Goal: Transaction & Acquisition: Register for event/course

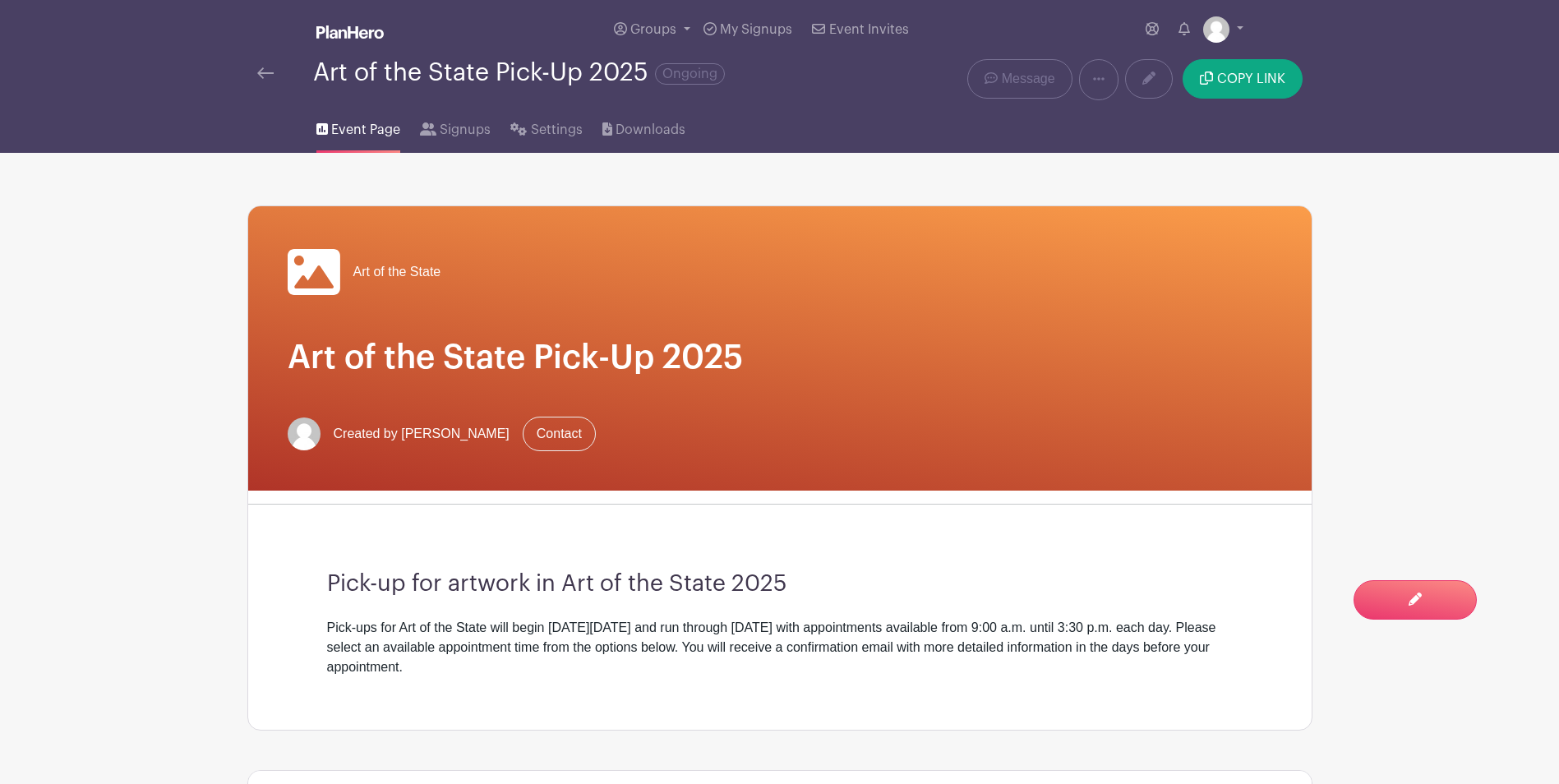
click at [258, 76] on img at bounding box center [265, 73] width 16 height 11
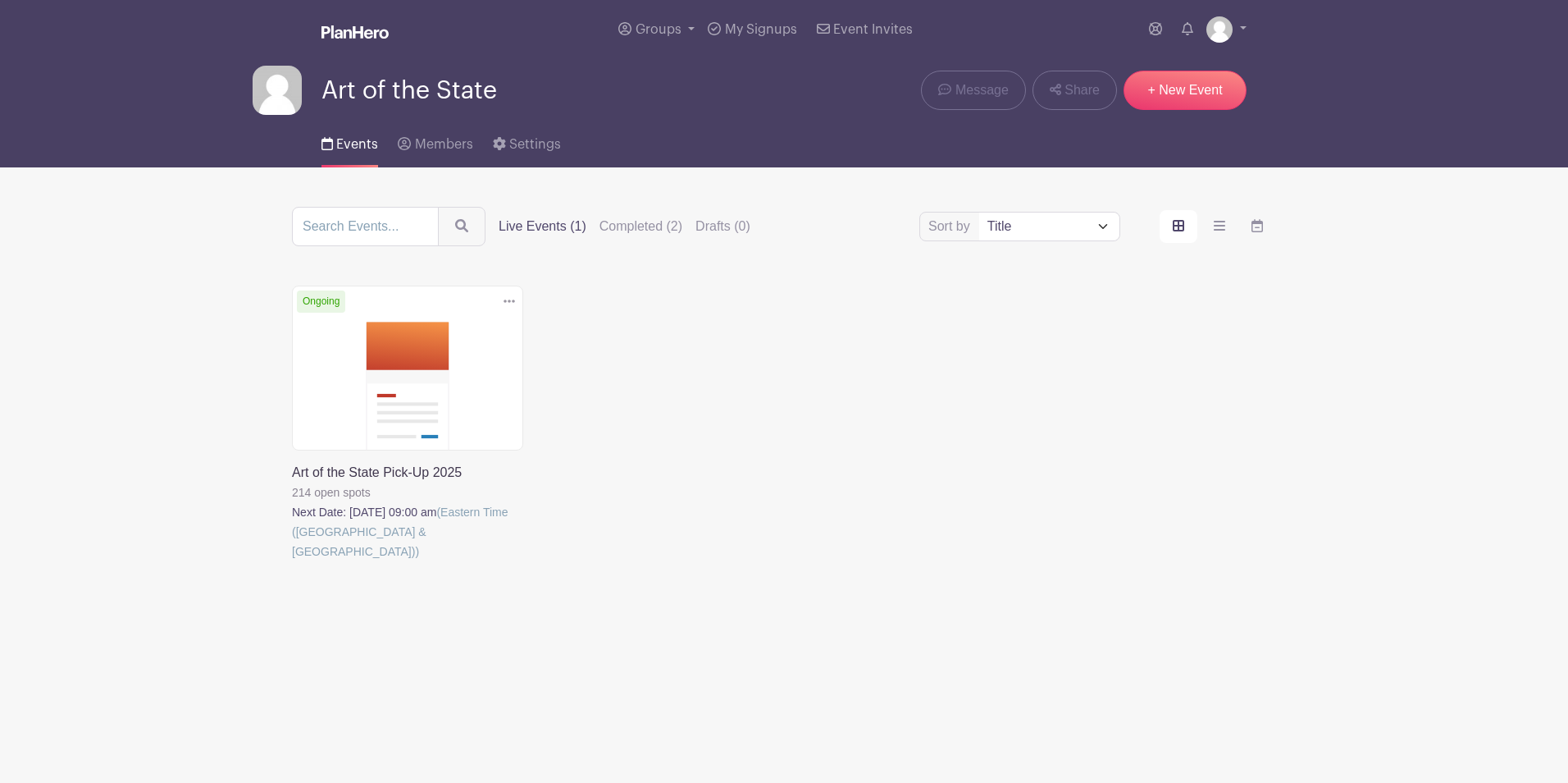
click at [292, 561] on link at bounding box center [292, 561] width 0 height 0
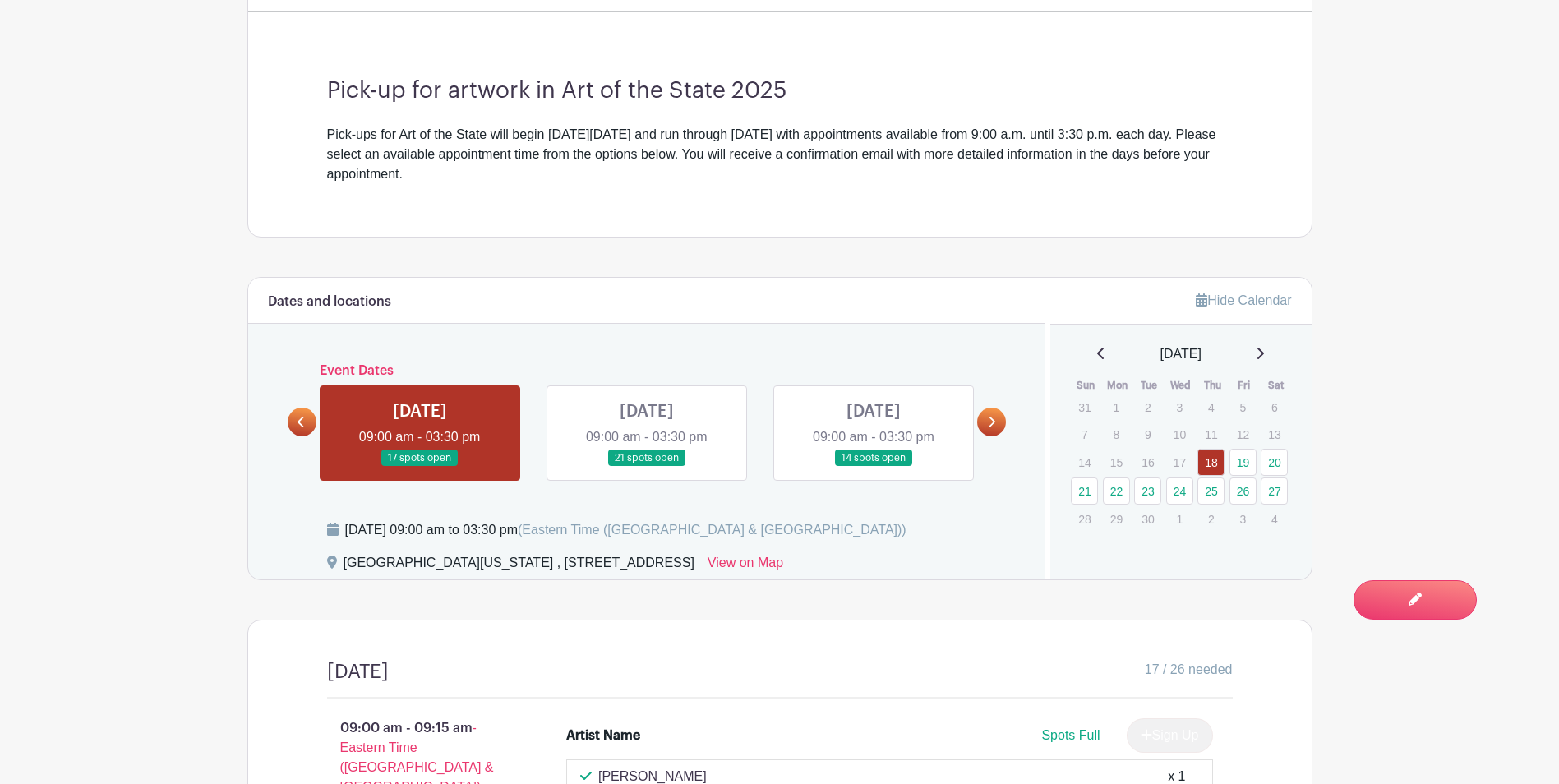
scroll to position [575, 0]
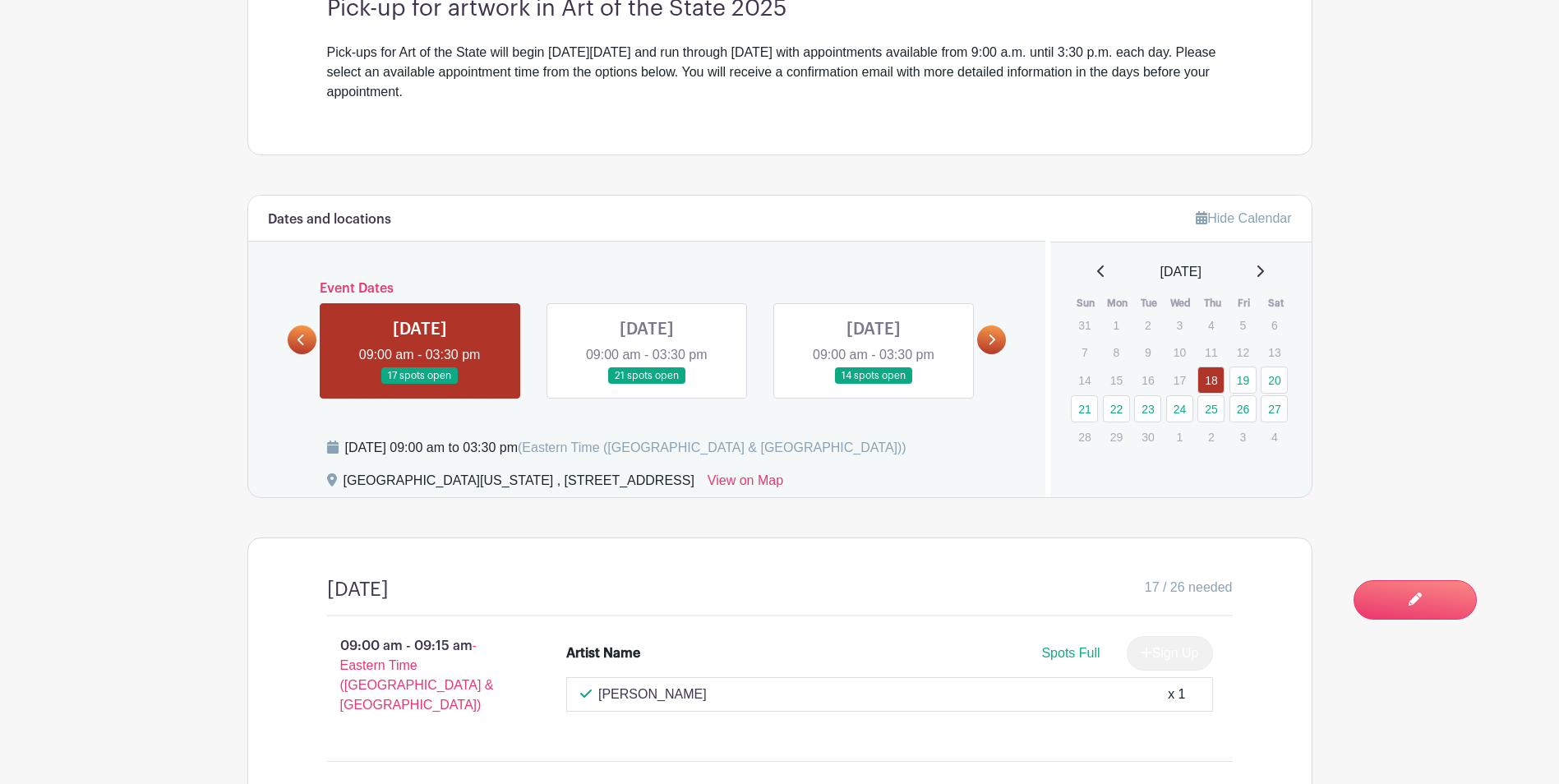
click at [1000, 339] on link at bounding box center [992, 340] width 29 height 29
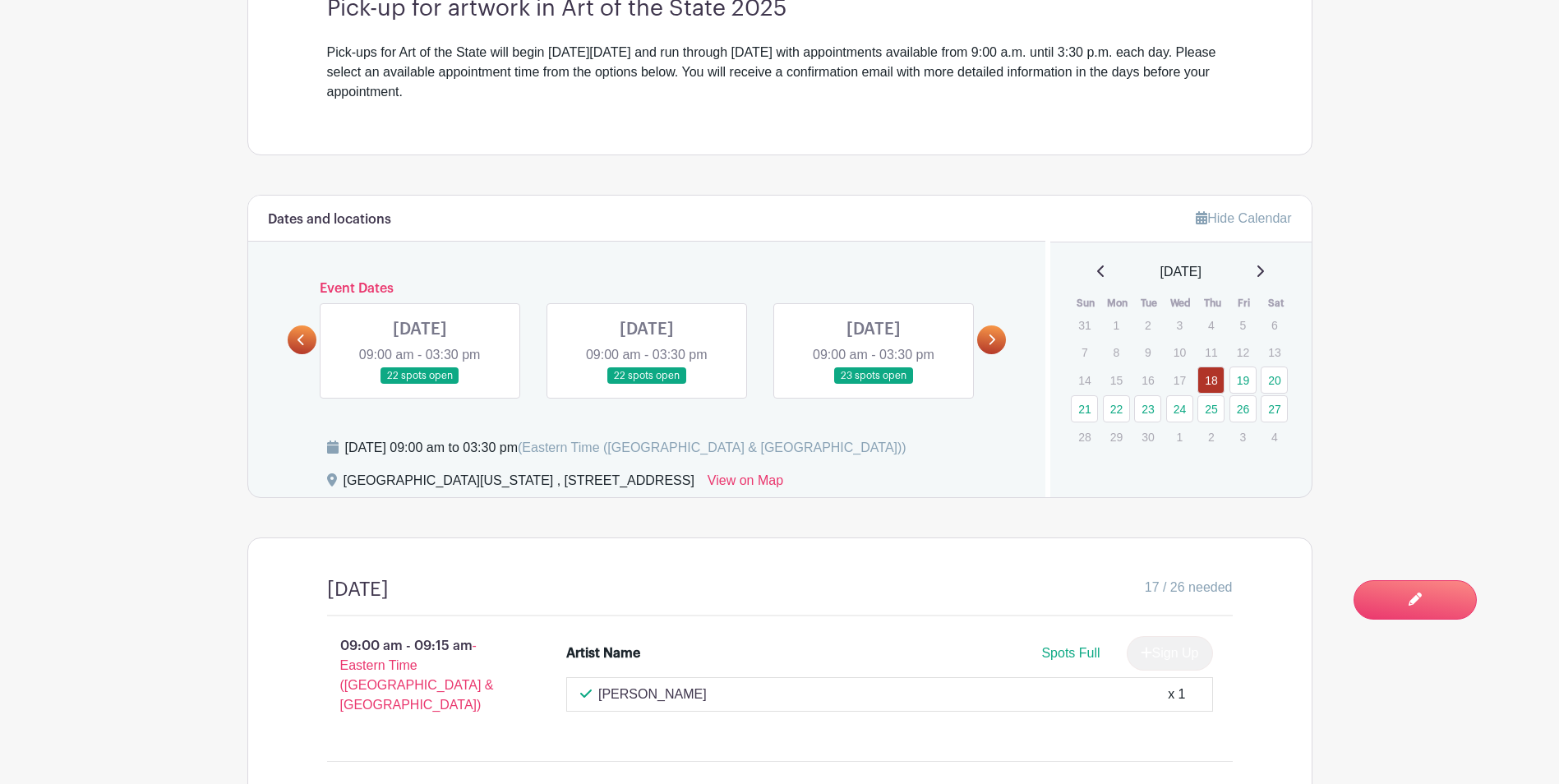
click at [874, 385] on link at bounding box center [874, 385] width 0 height 0
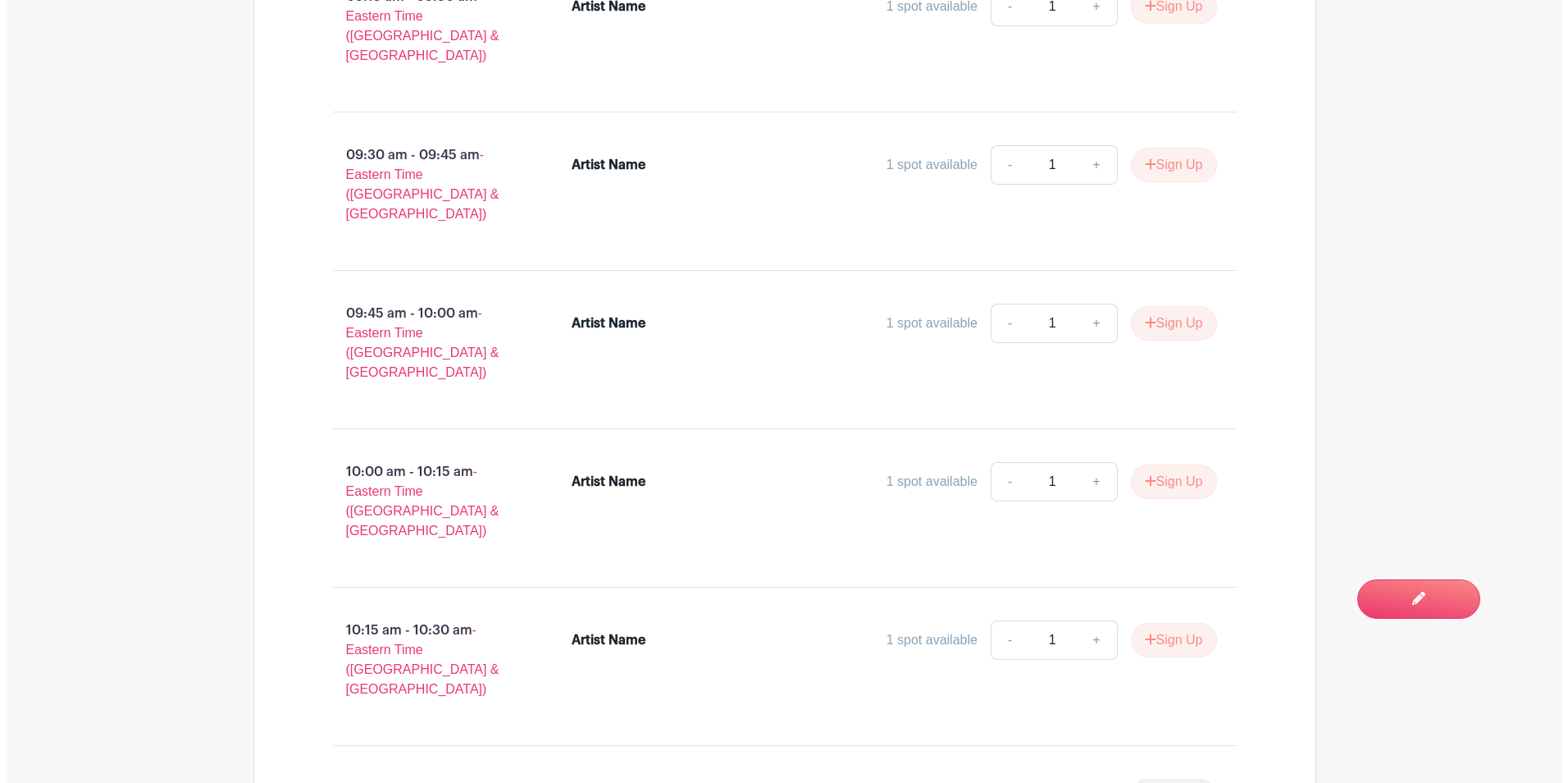
scroll to position [1395, 0]
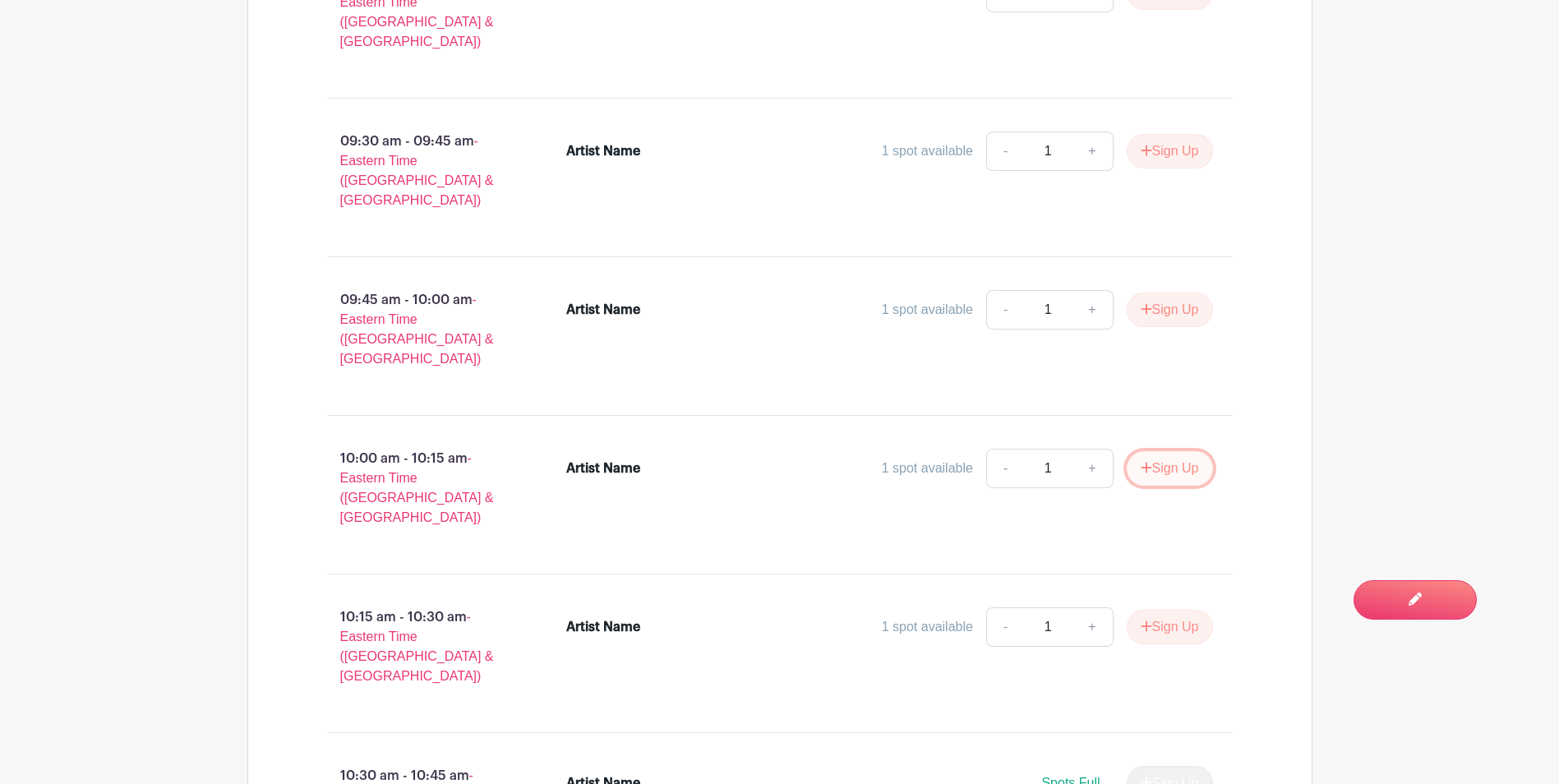
click at [1152, 451] on button "Sign Up" at bounding box center [1169, 468] width 86 height 34
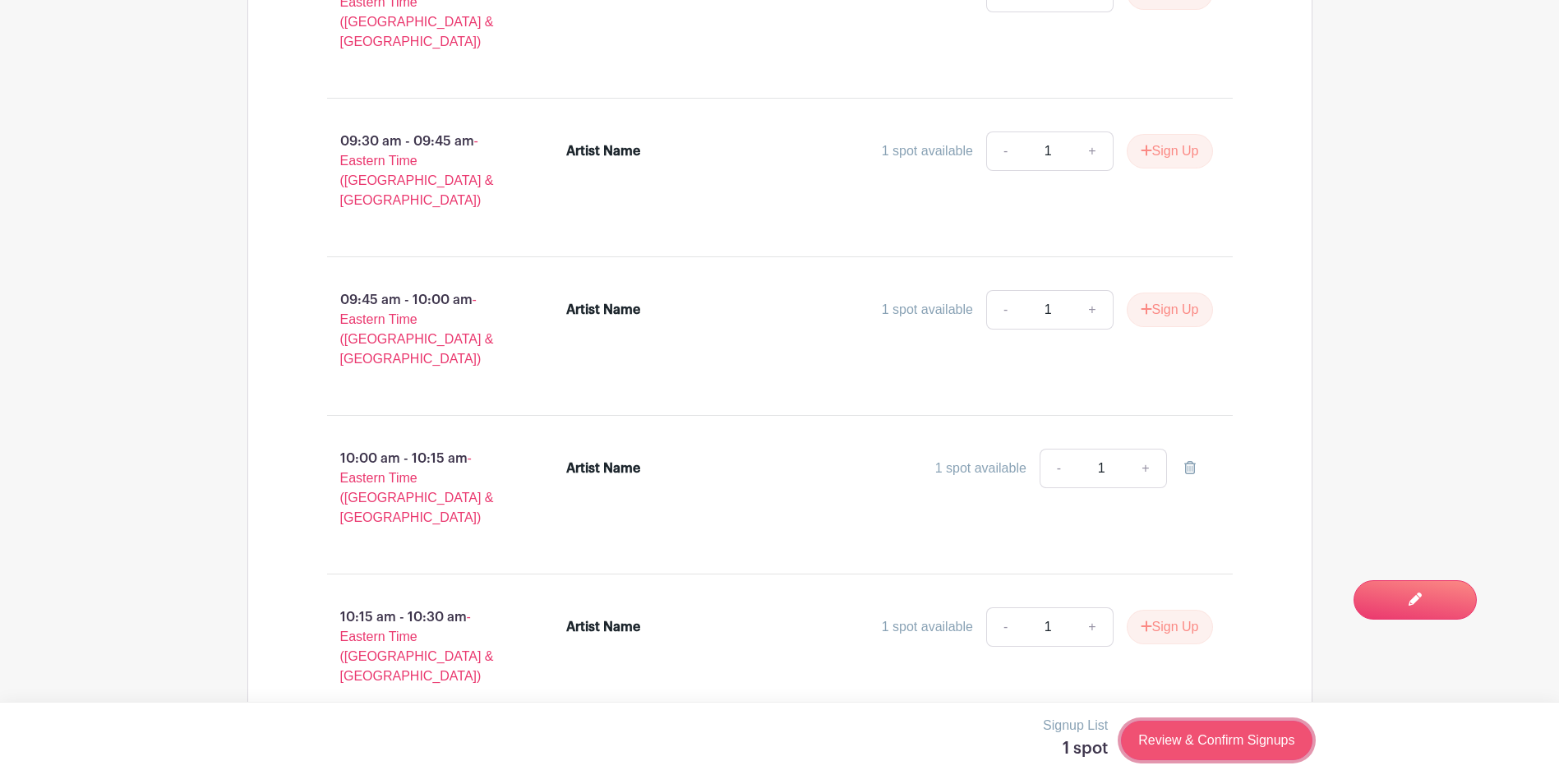
click at [1212, 748] on link "Review & Confirm Signups" at bounding box center [1215, 740] width 190 height 39
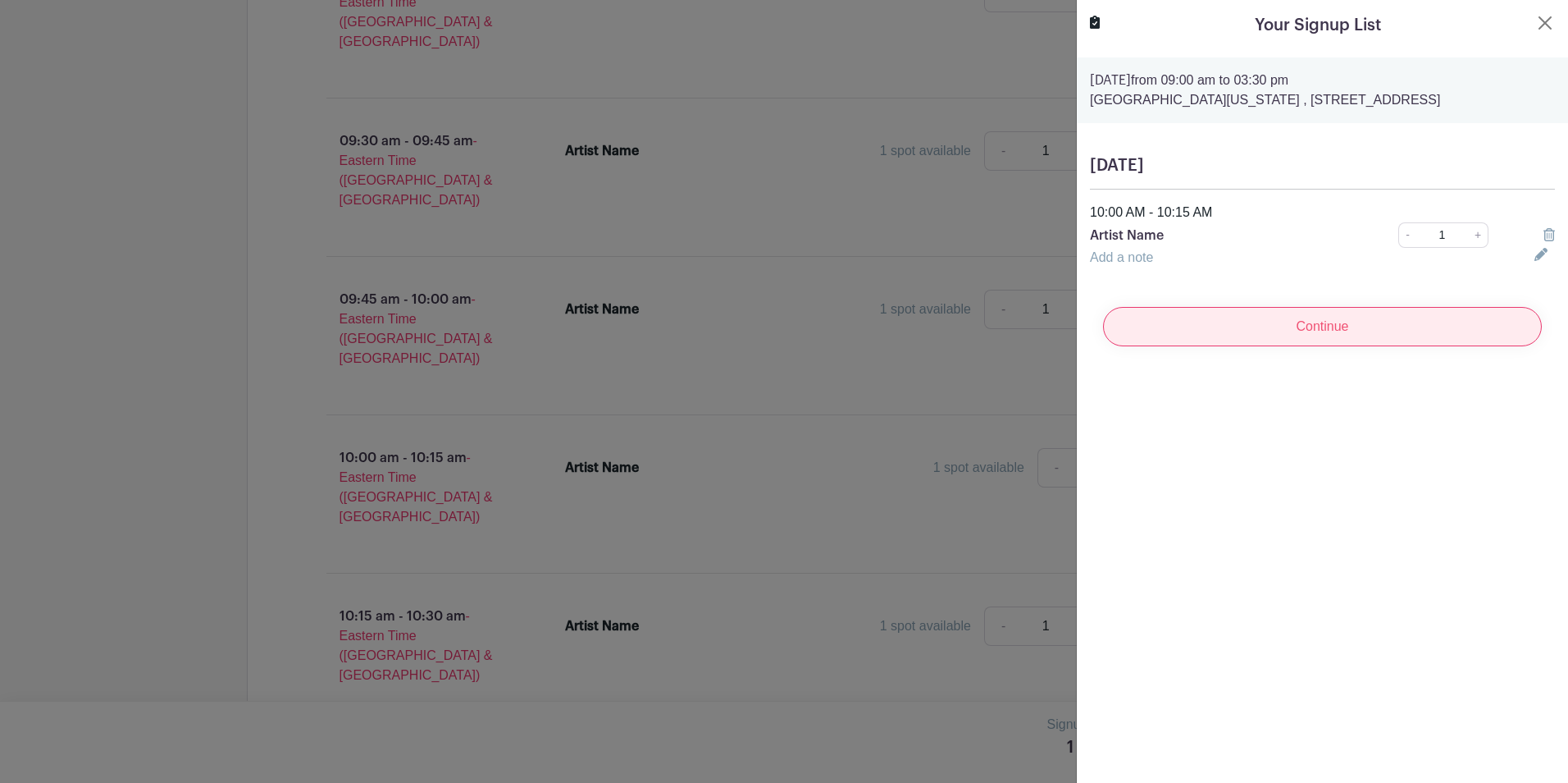
click at [1399, 341] on input "Continue" at bounding box center [1322, 326] width 439 height 39
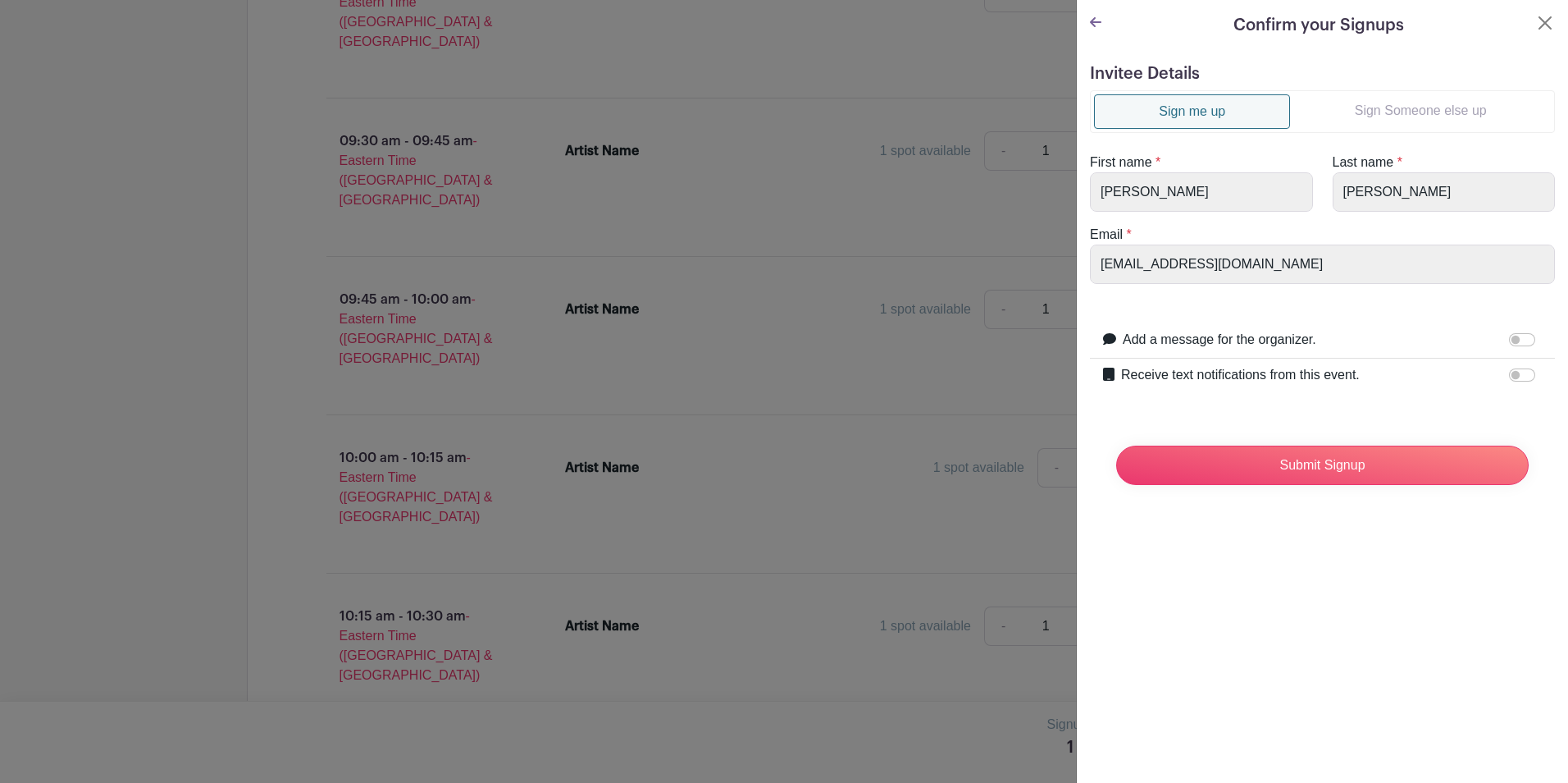
click at [1390, 102] on link "Sign Someone else up" at bounding box center [1421, 111] width 261 height 33
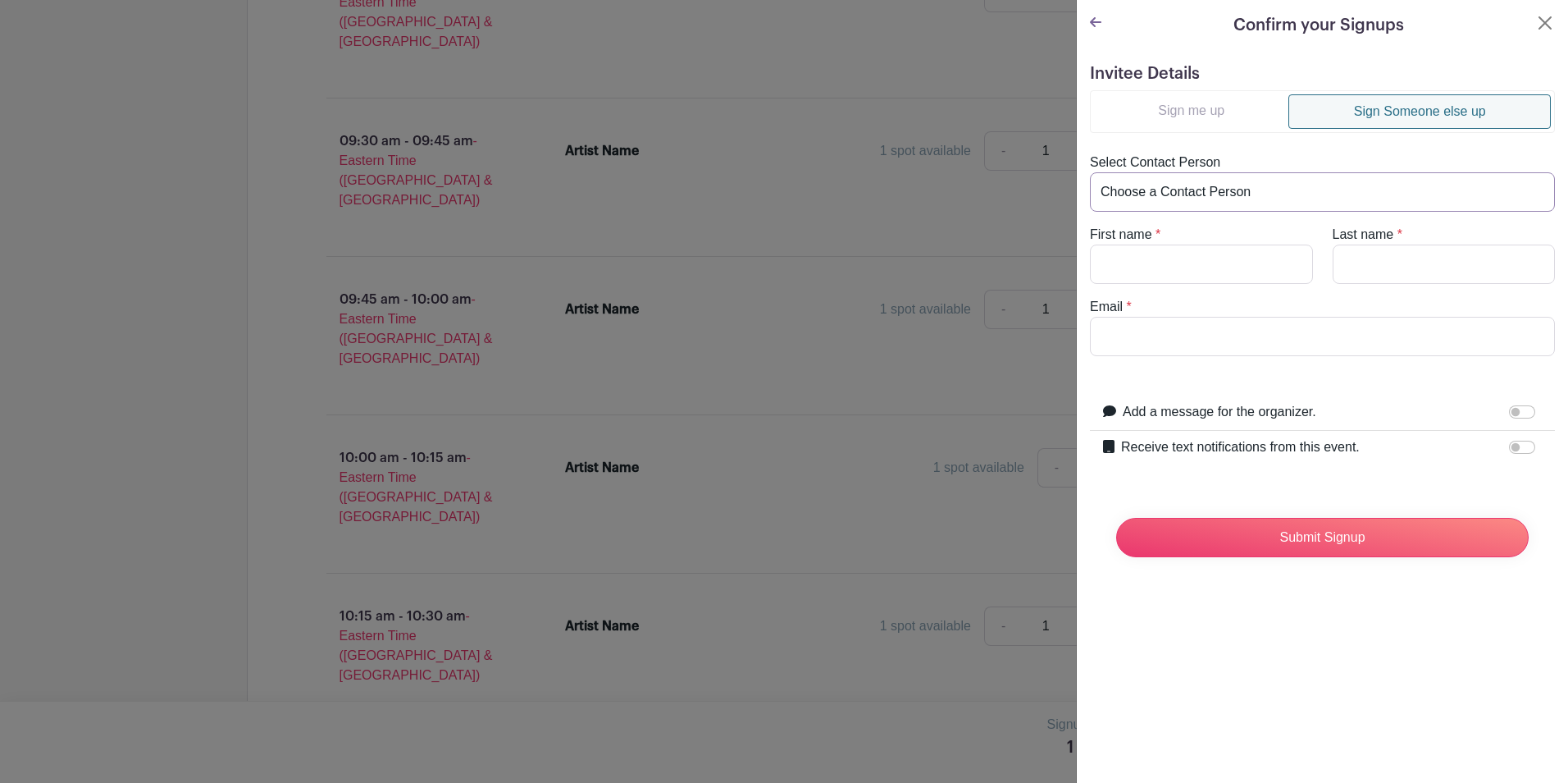
click at [1261, 193] on select "Choose a Contact Person [PERSON_NAME] ([EMAIL_ADDRESS][DOMAIN_NAME]) [PERSON_NA…" at bounding box center [1323, 192] width 465 height 39
click at [1268, 187] on select "Choose a Contact Person [PERSON_NAME] ([EMAIL_ADDRESS][DOMAIN_NAME]) [PERSON_NA…" at bounding box center [1323, 192] width 465 height 39
click at [1174, 270] on input "First name" at bounding box center [1202, 264] width 223 height 39
click at [1206, 186] on select "Choose a Contact Person [PERSON_NAME] ([EMAIL_ADDRESS][DOMAIN_NAME]) [PERSON_NA…" at bounding box center [1323, 192] width 465 height 39
click at [1240, 134] on turbo-frame "Sign me up Sign Someone else up Select Contact Person Choose a Contact Person A…" at bounding box center [1323, 223] width 465 height 266
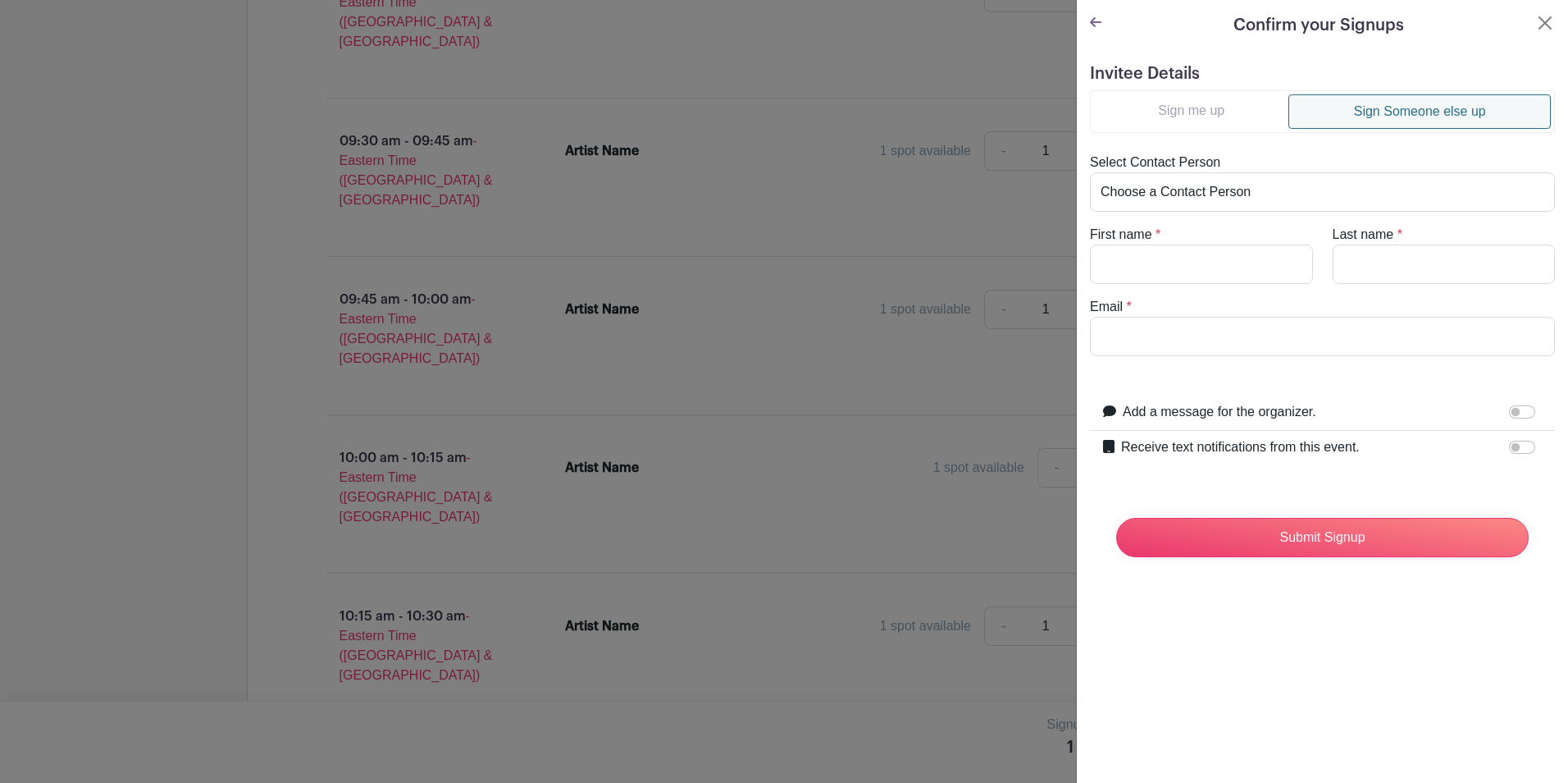
click at [1235, 122] on link "Sign me up" at bounding box center [1191, 111] width 194 height 33
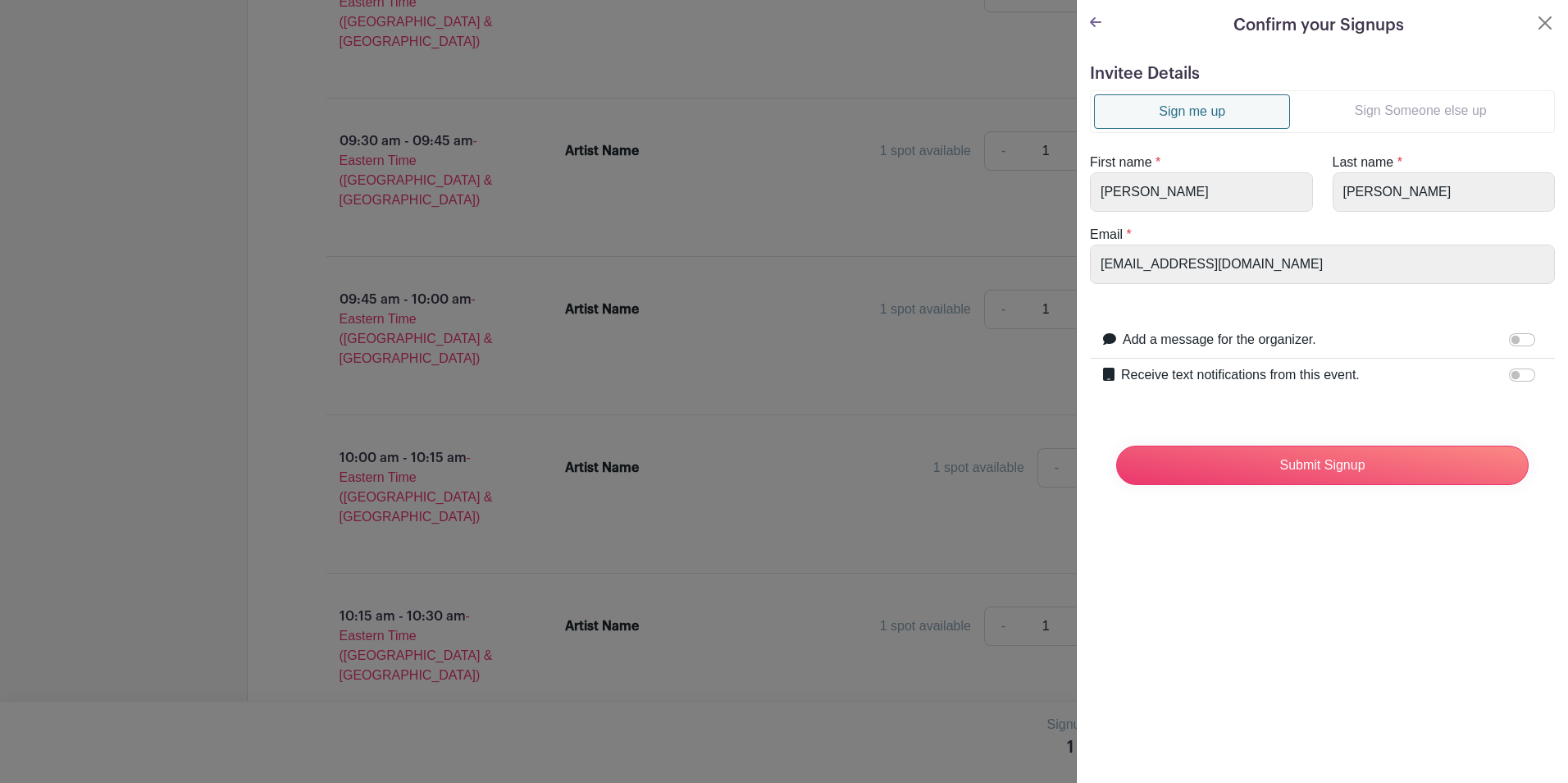
click at [1346, 110] on link "Sign Someone else up" at bounding box center [1421, 111] width 261 height 33
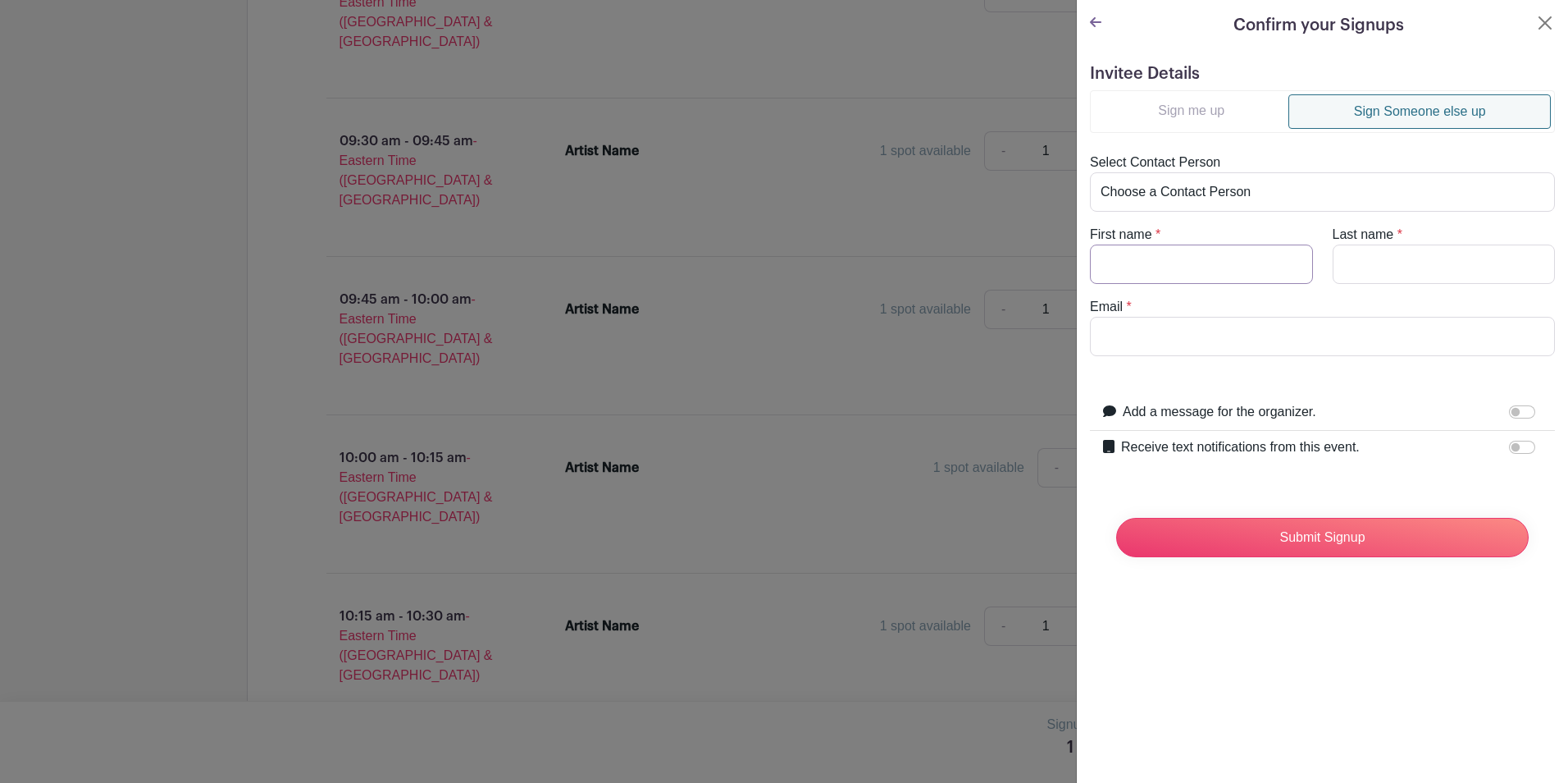
click at [1232, 256] on input "First name" at bounding box center [1202, 264] width 223 height 39
type input "[PERSON_NAME]"
click at [1262, 343] on input "Email" at bounding box center [1323, 337] width 465 height 39
type input "A"
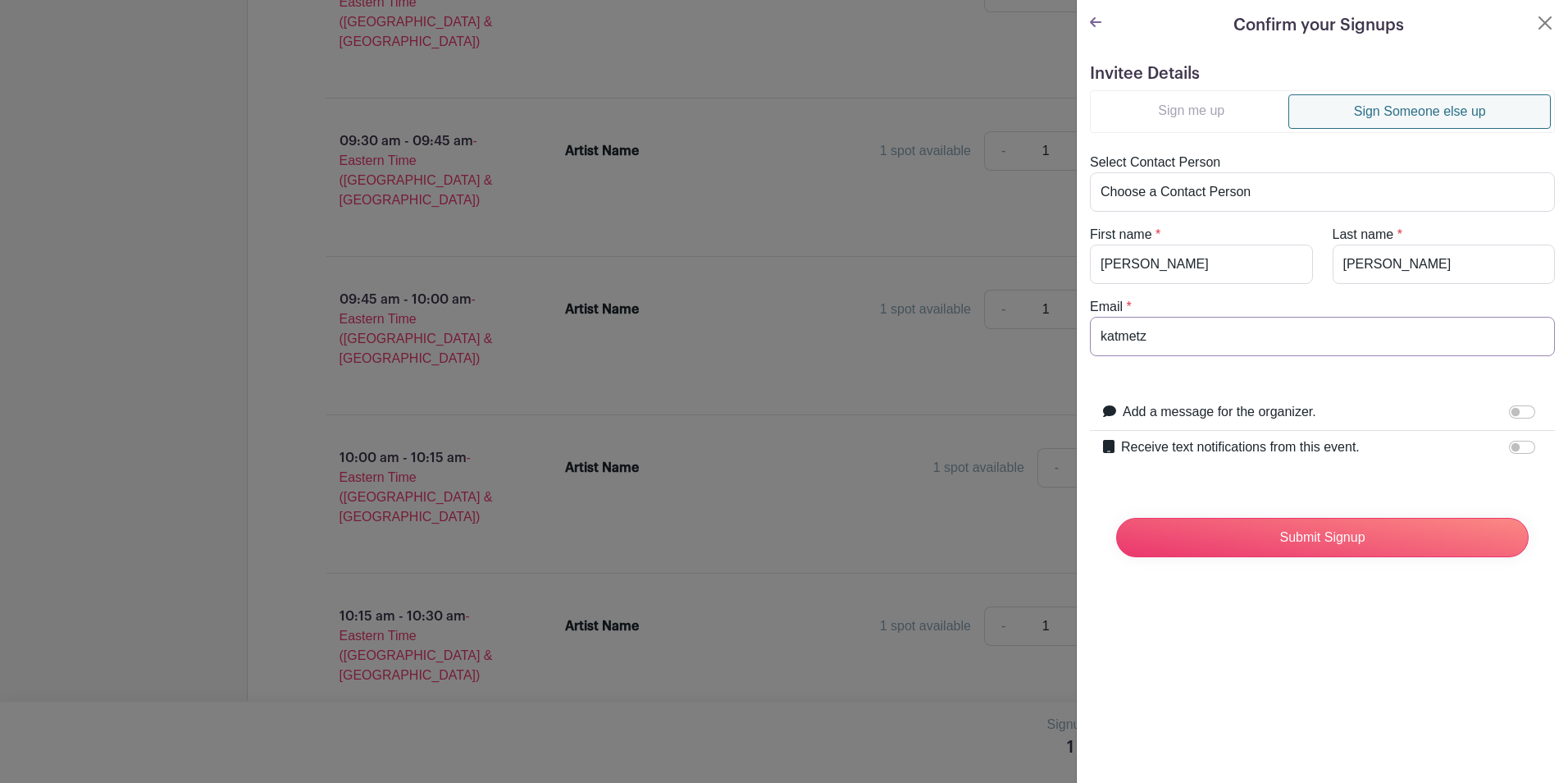
click at [1116, 518] on input "Submit Signup" at bounding box center [1322, 538] width 412 height 39
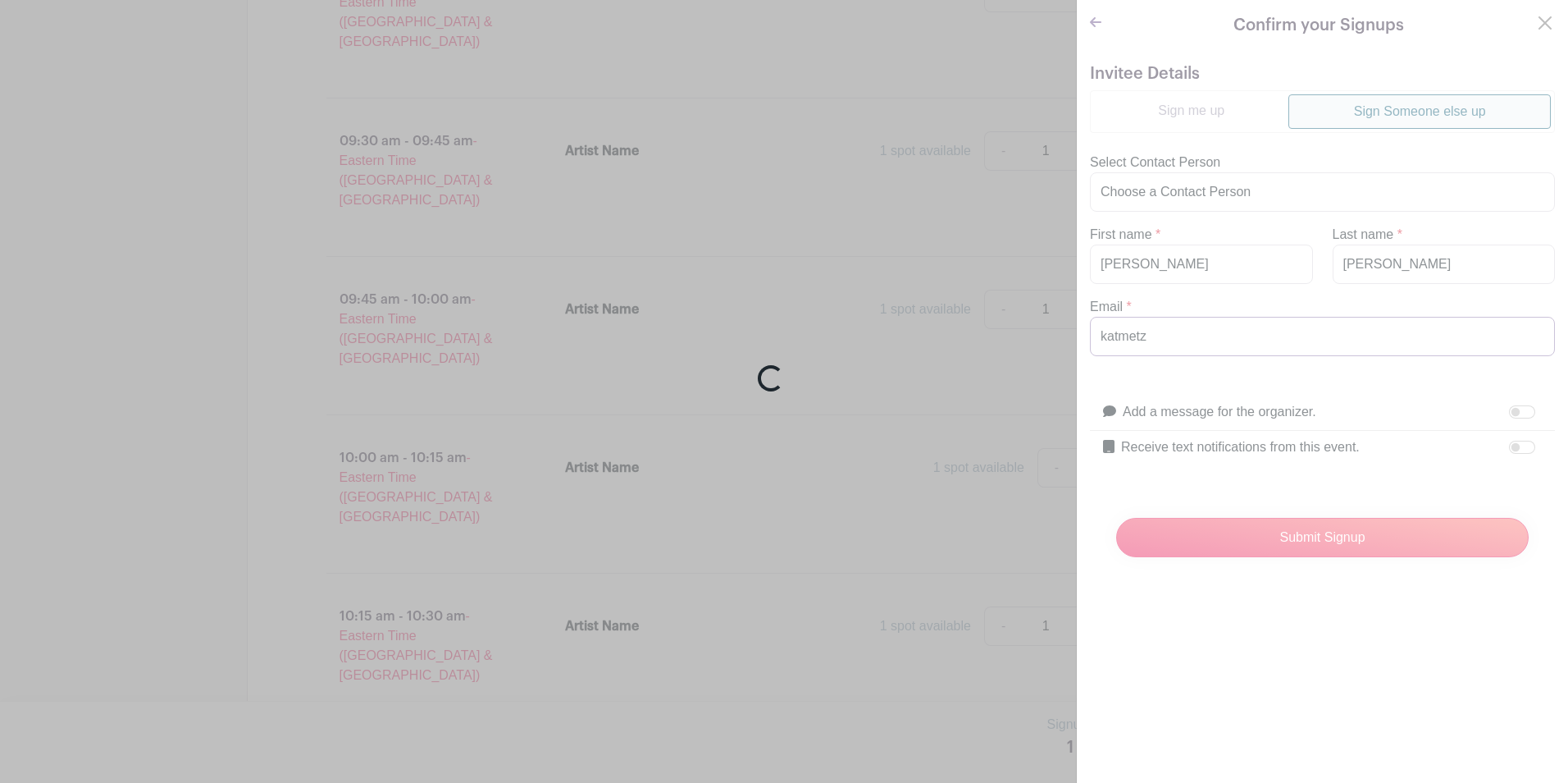
type input "[EMAIL_ADDRESS][DOMAIN_NAME]"
click at [1347, 384] on div "Loading..." at bounding box center [784, 391] width 1568 height 783
click at [1315, 541] on div "Loading..." at bounding box center [784, 391] width 1568 height 783
click at [1542, 20] on div "Loading..." at bounding box center [784, 391] width 1568 height 783
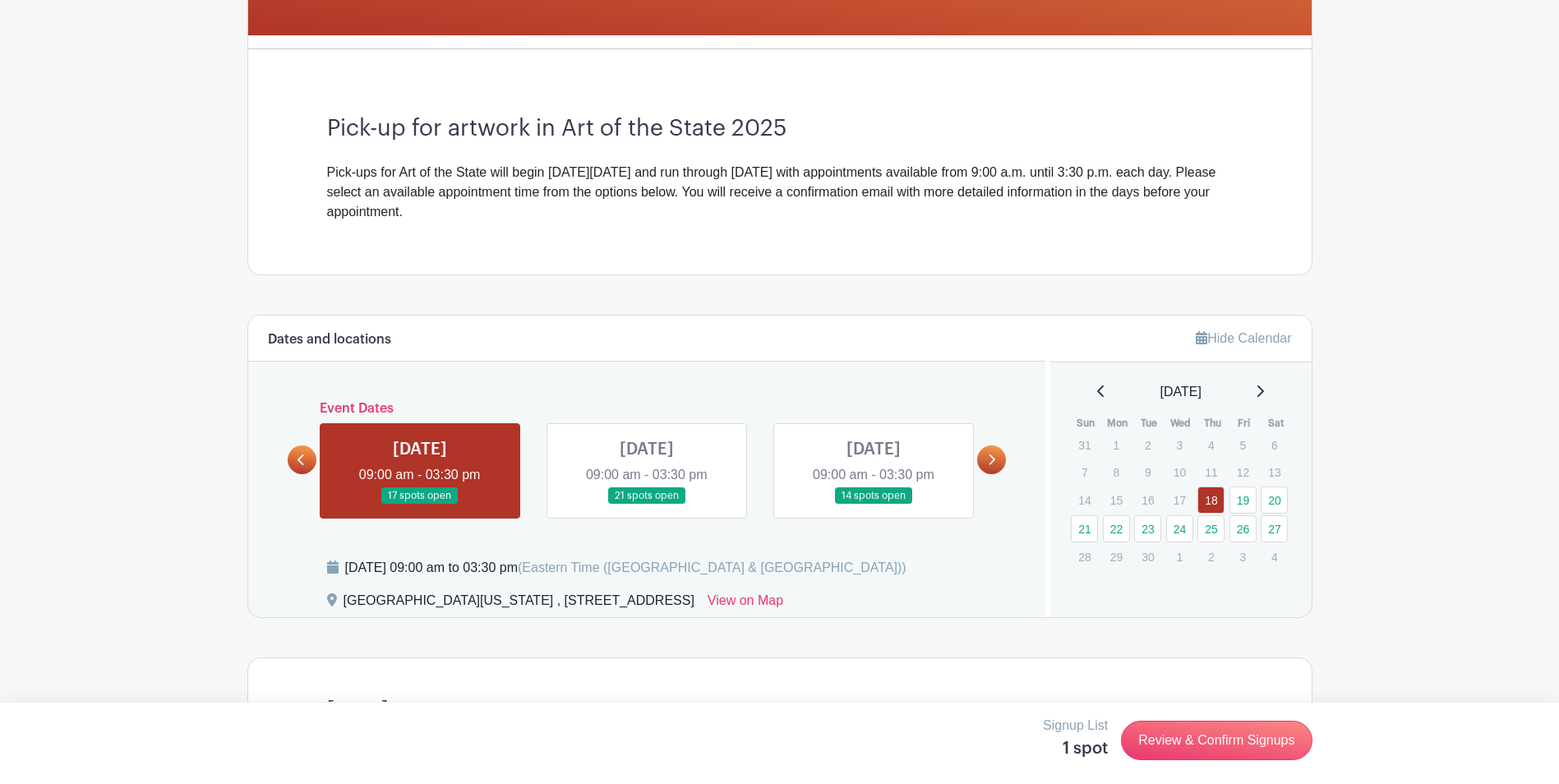
scroll to position [657, 0]
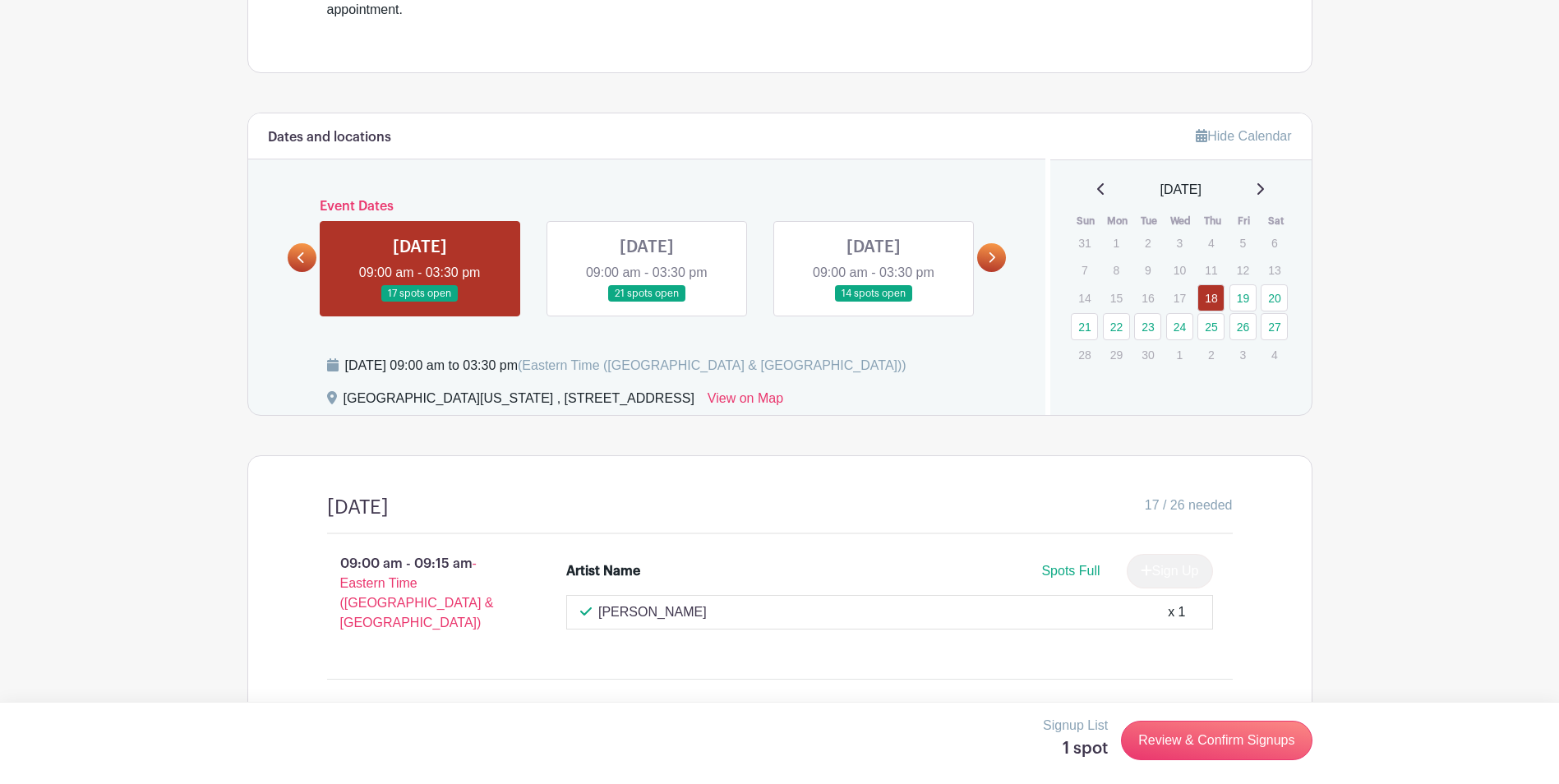
click at [997, 254] on link at bounding box center [992, 258] width 29 height 29
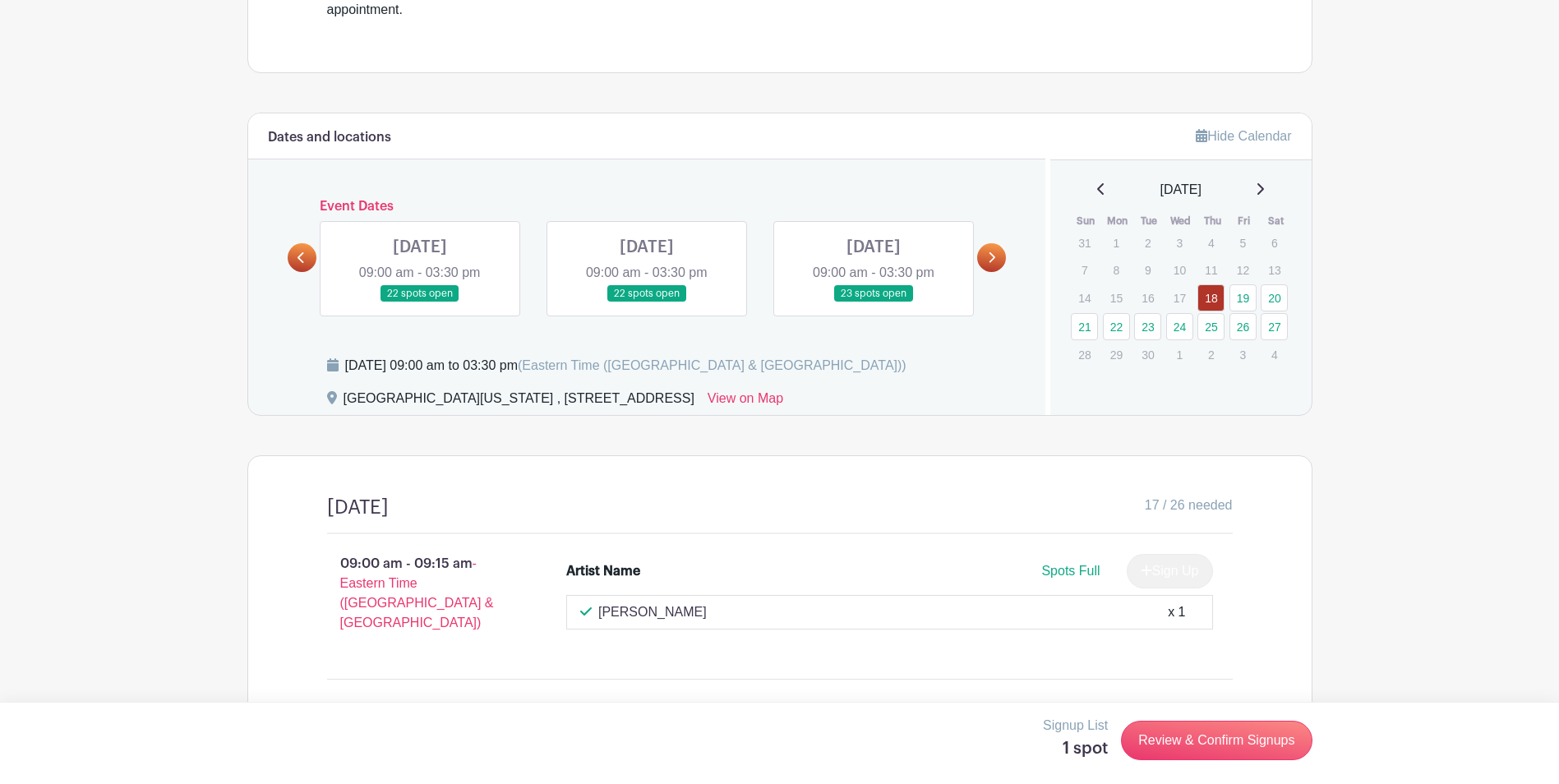
click at [874, 302] on link at bounding box center [874, 302] width 0 height 0
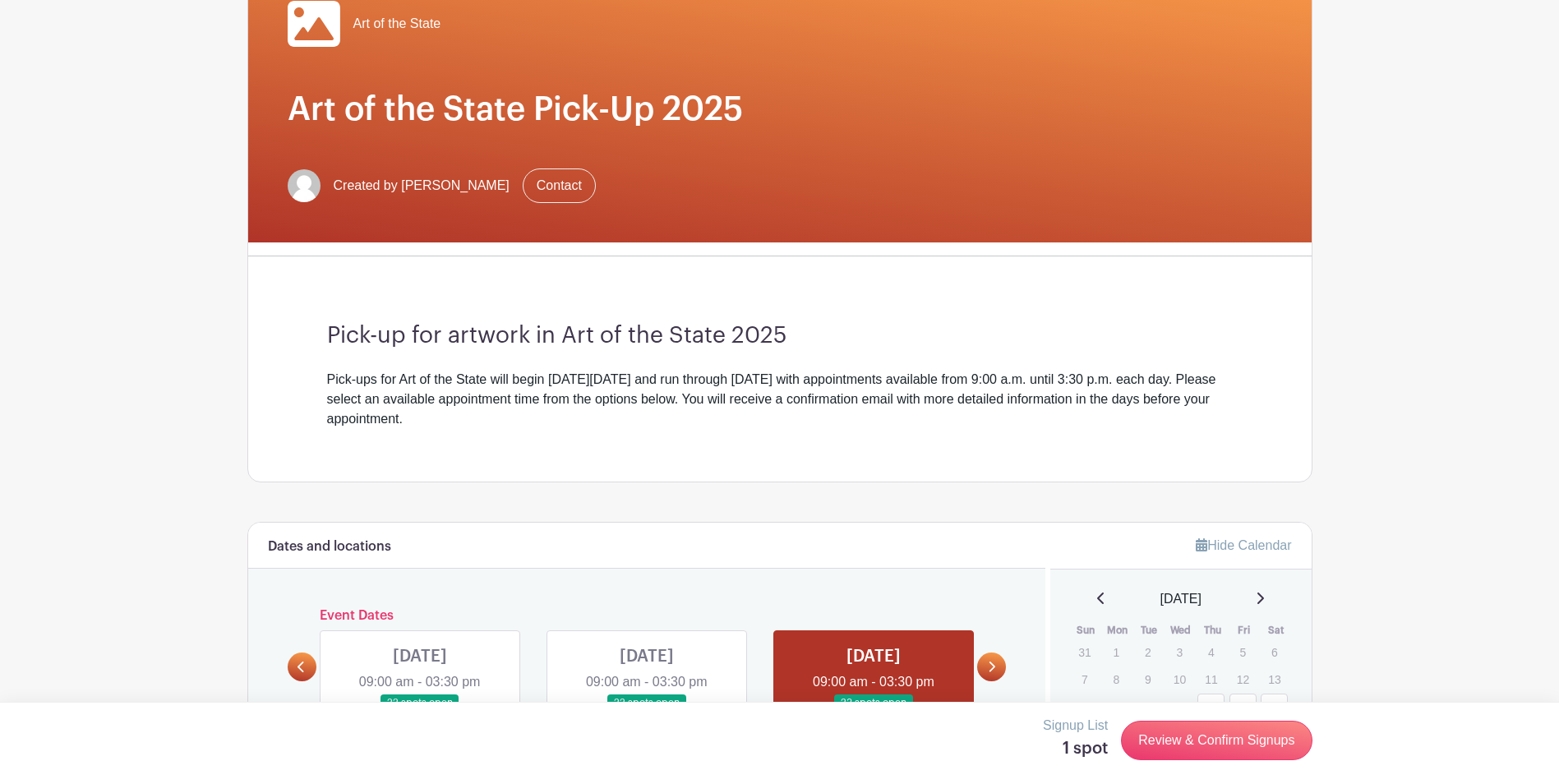
scroll to position [247, 0]
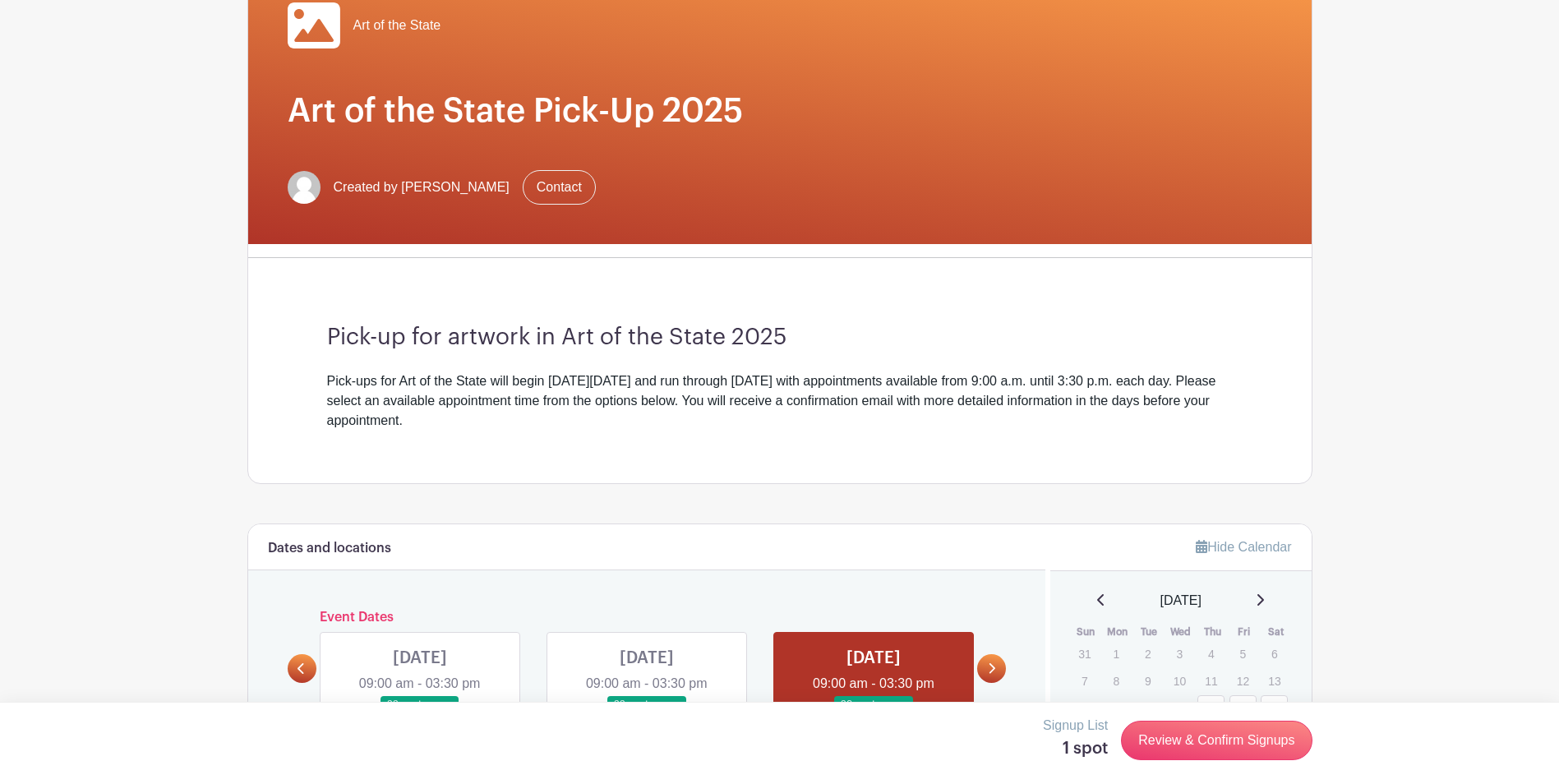
click at [1237, 765] on div "Signup List 1 spot Review & Confirm Signups" at bounding box center [779, 742] width 1559 height 82
click at [1242, 742] on link "Review & Confirm Signups" at bounding box center [1215, 740] width 190 height 39
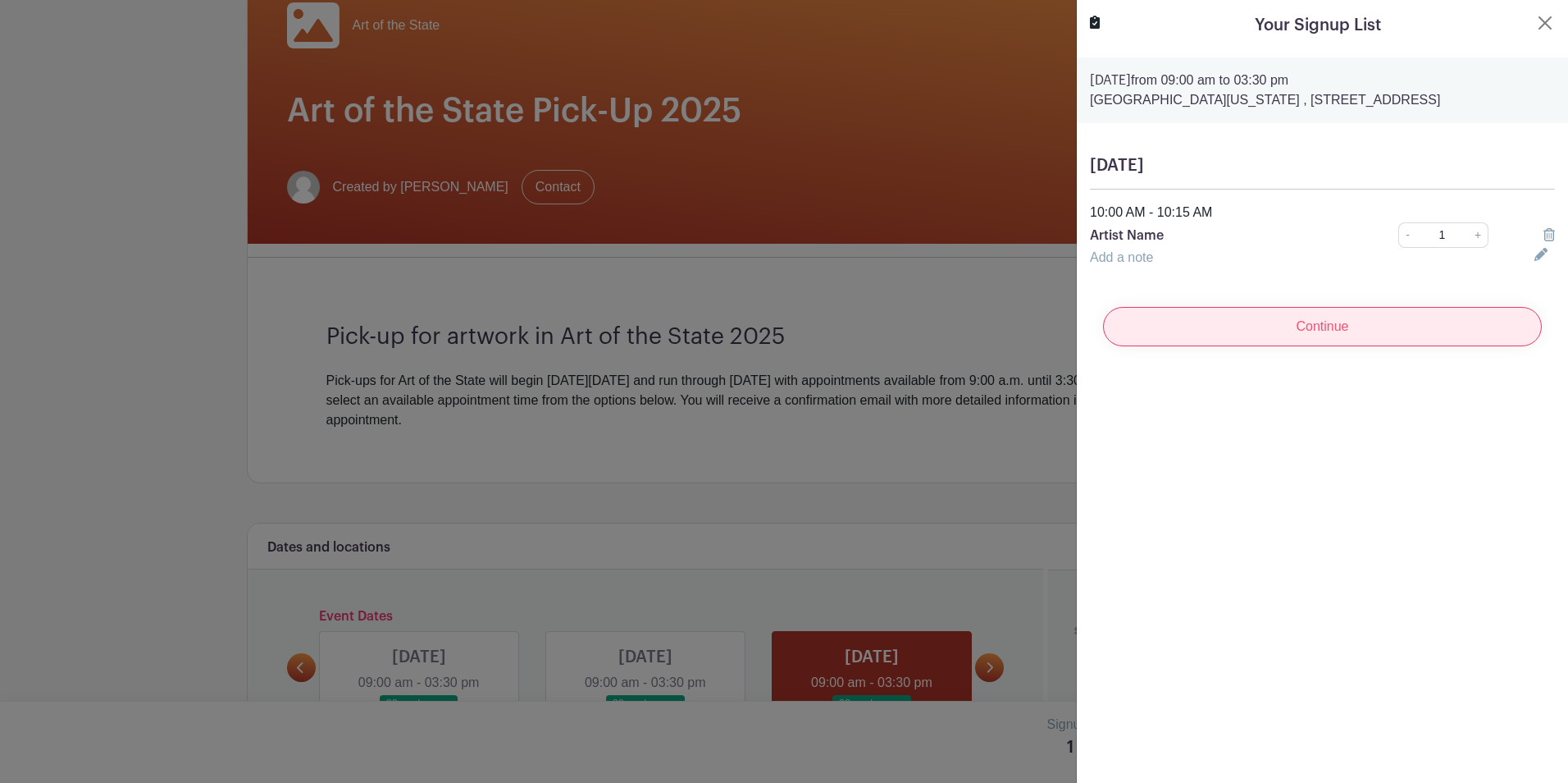
click at [1300, 320] on input "Continue" at bounding box center [1322, 326] width 439 height 39
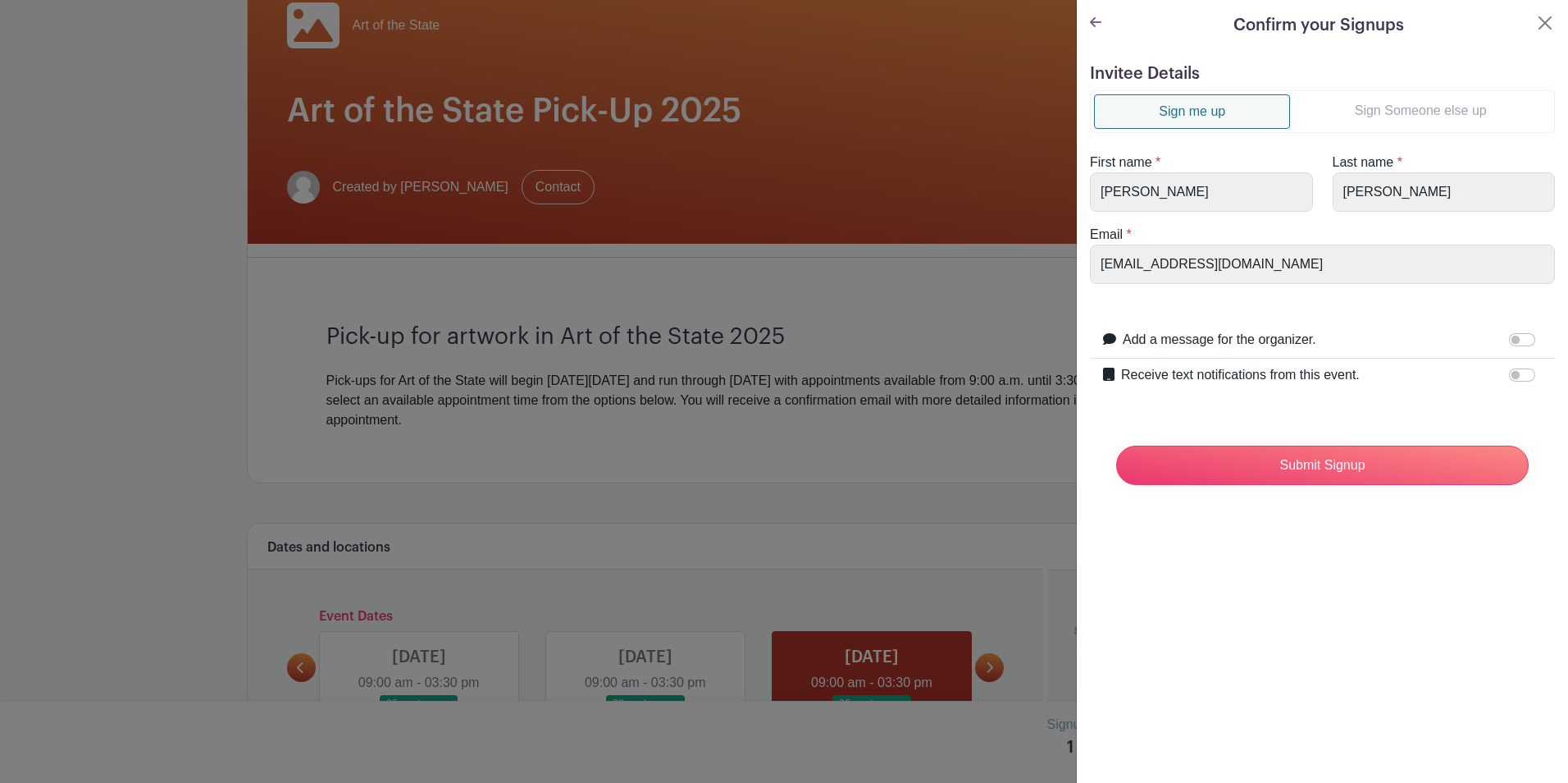
click at [1363, 118] on link "Sign Someone else up" at bounding box center [1421, 111] width 261 height 33
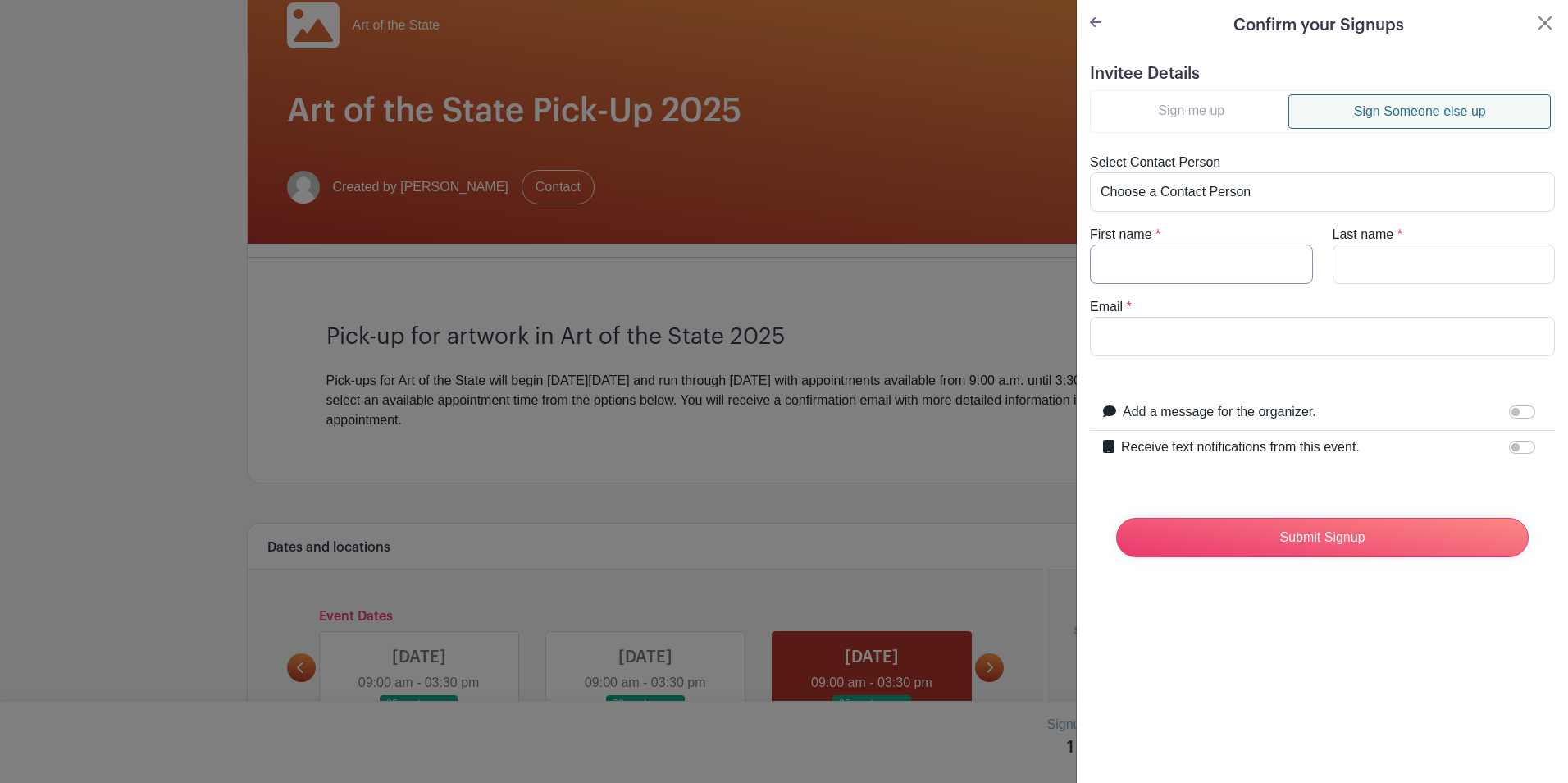
click at [1190, 261] on input "First name" at bounding box center [1202, 264] width 223 height 39
type input "[PERSON_NAME]"
click at [1389, 267] on input "Last name" at bounding box center [1445, 264] width 223 height 39
type input "[PERSON_NAME]"
click at [1263, 341] on input "Email" at bounding box center [1323, 337] width 465 height 39
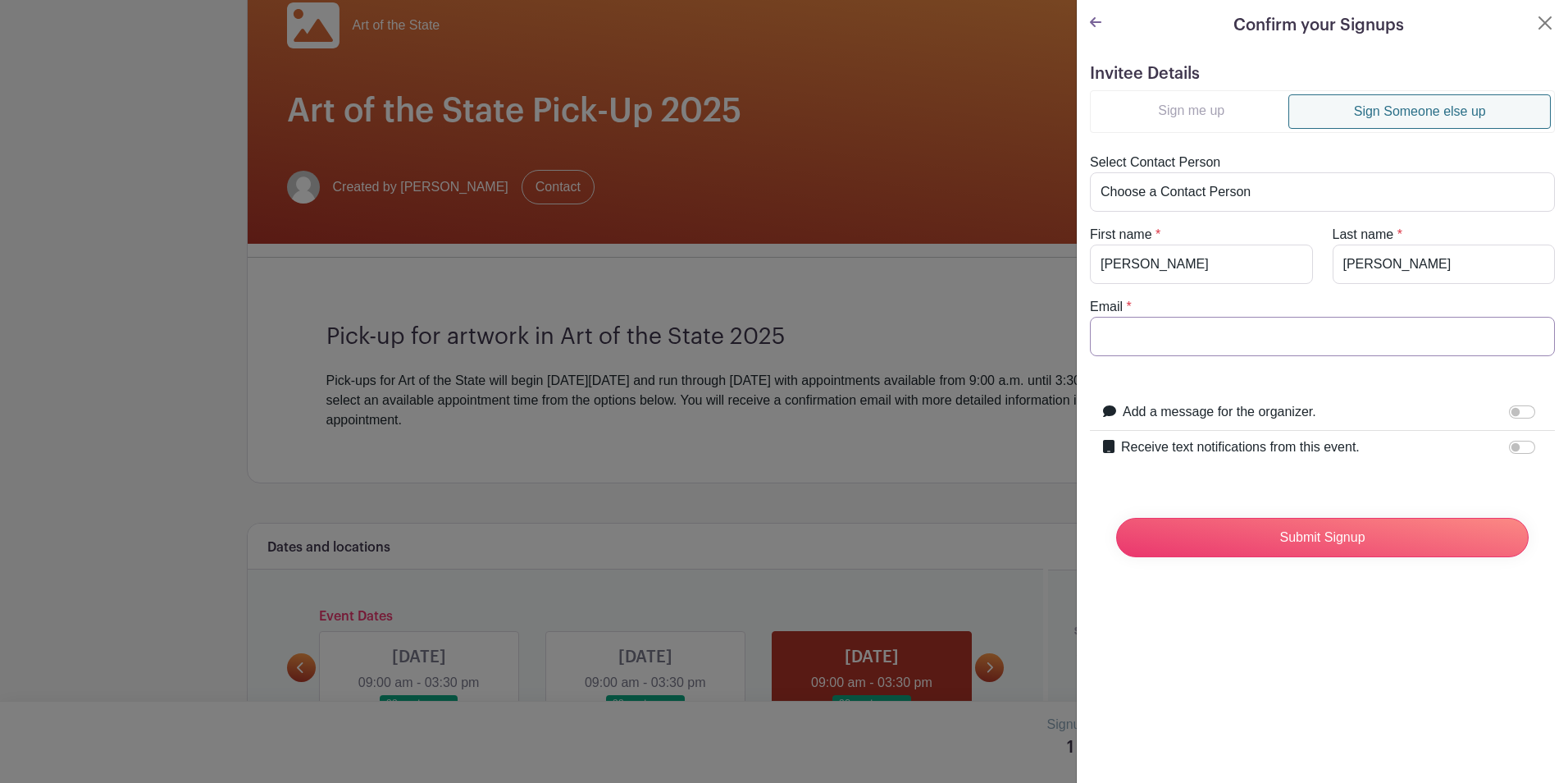
type input "[EMAIL_ADDRESS][DOMAIN_NAME]"
click at [1285, 532] on input "Submit Signup" at bounding box center [1322, 538] width 412 height 39
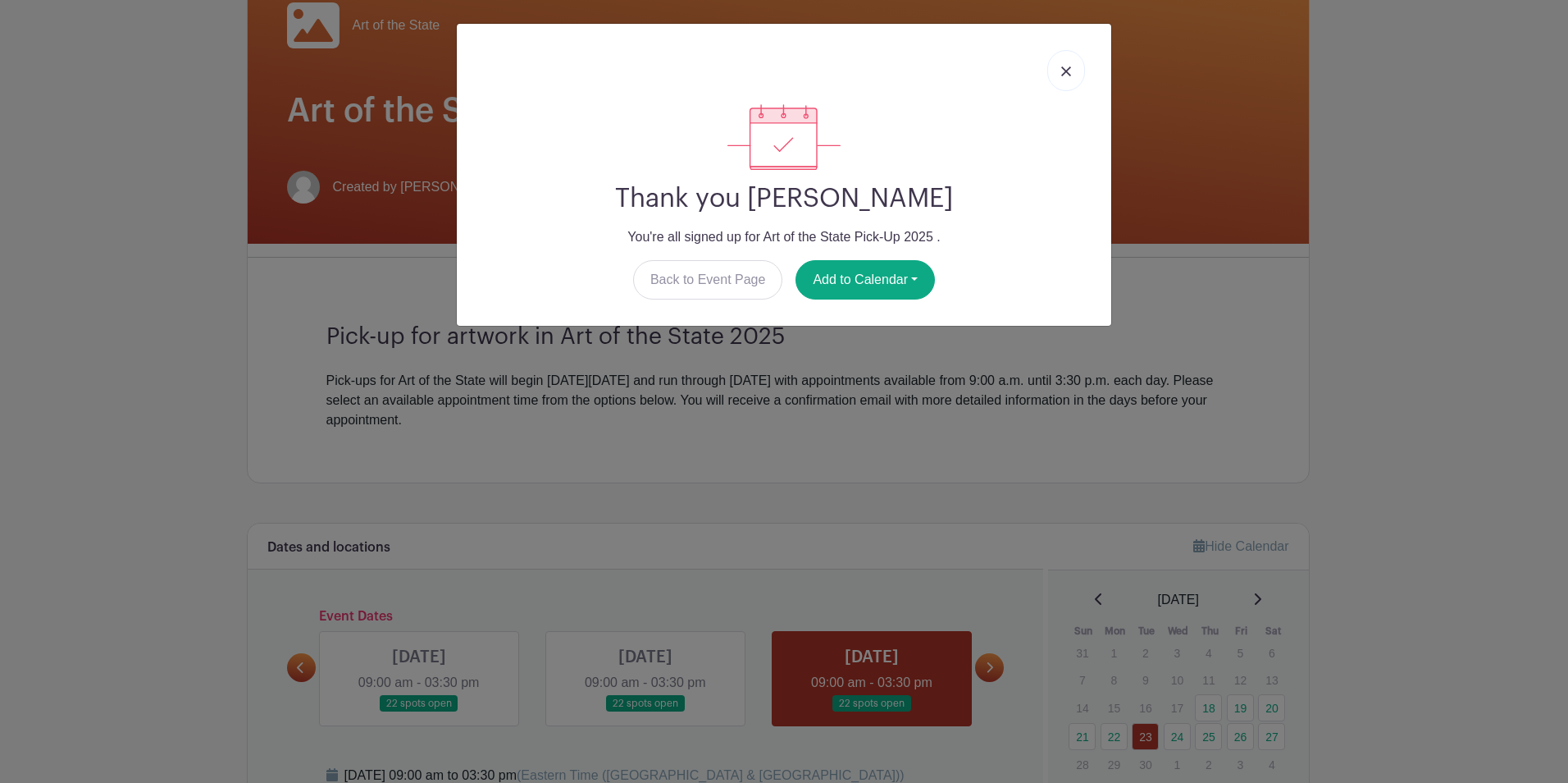
click at [1060, 78] on link at bounding box center [1066, 71] width 37 height 41
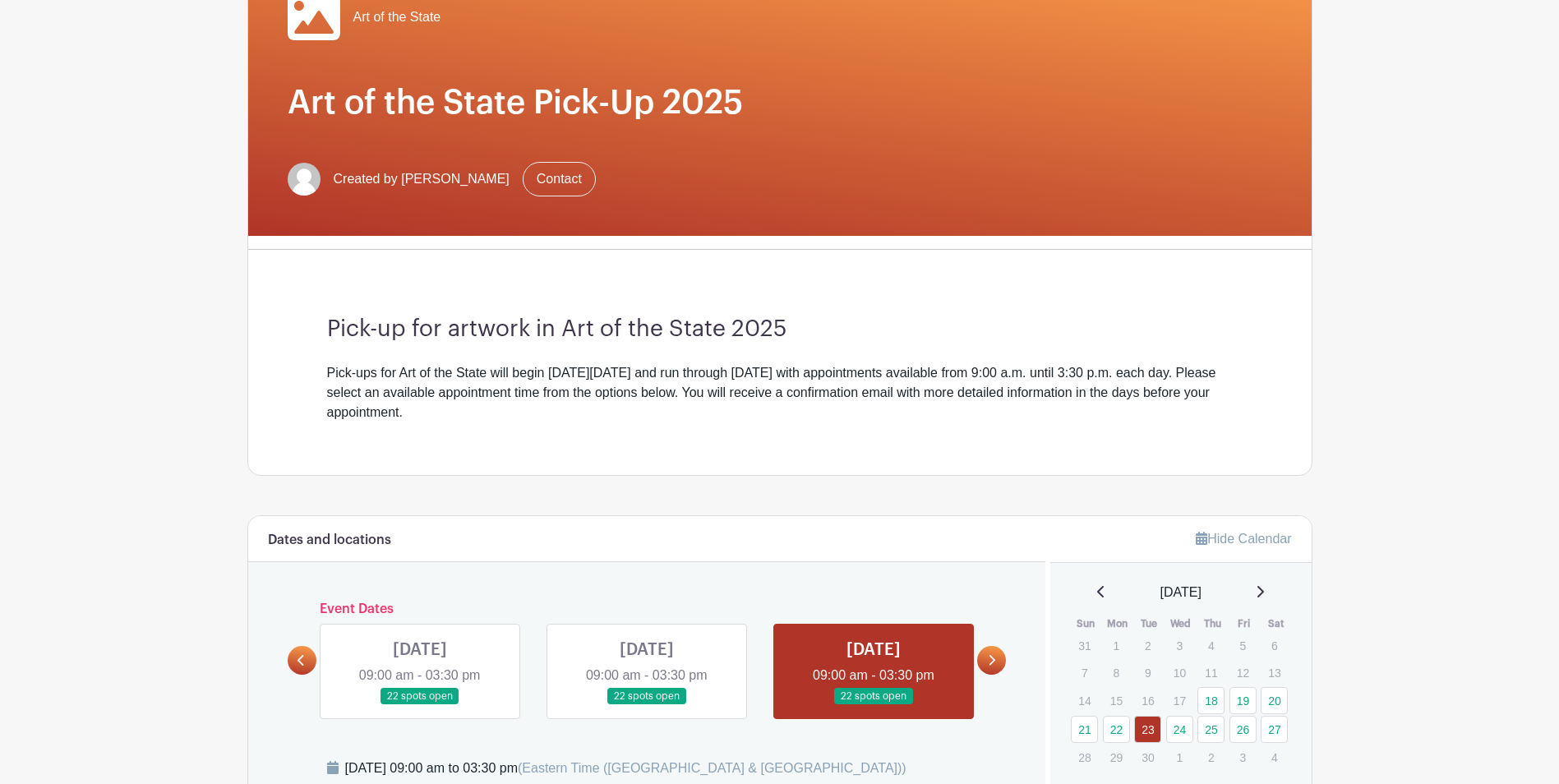
scroll to position [250, 0]
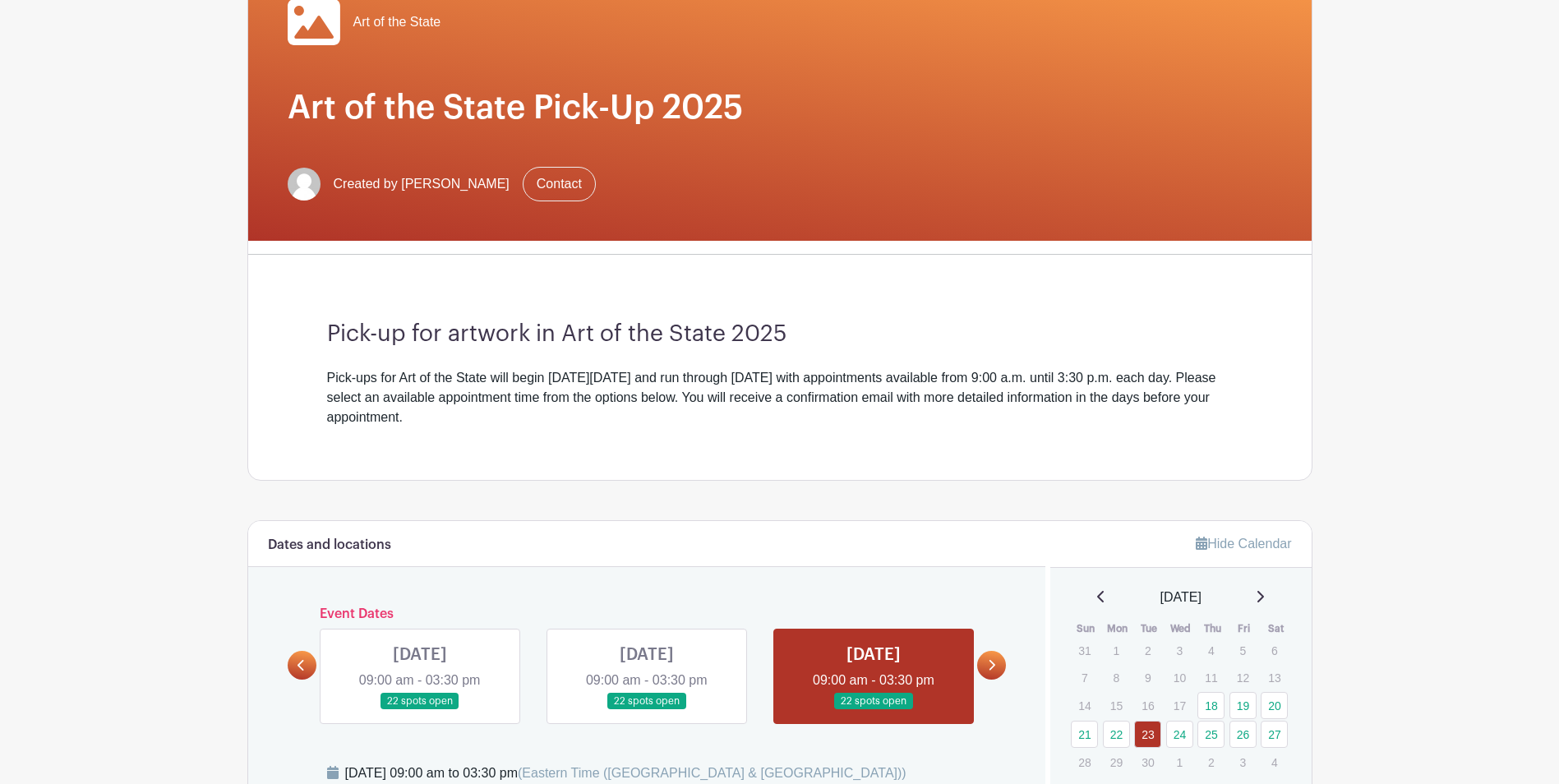
click at [997, 667] on link at bounding box center [992, 665] width 29 height 29
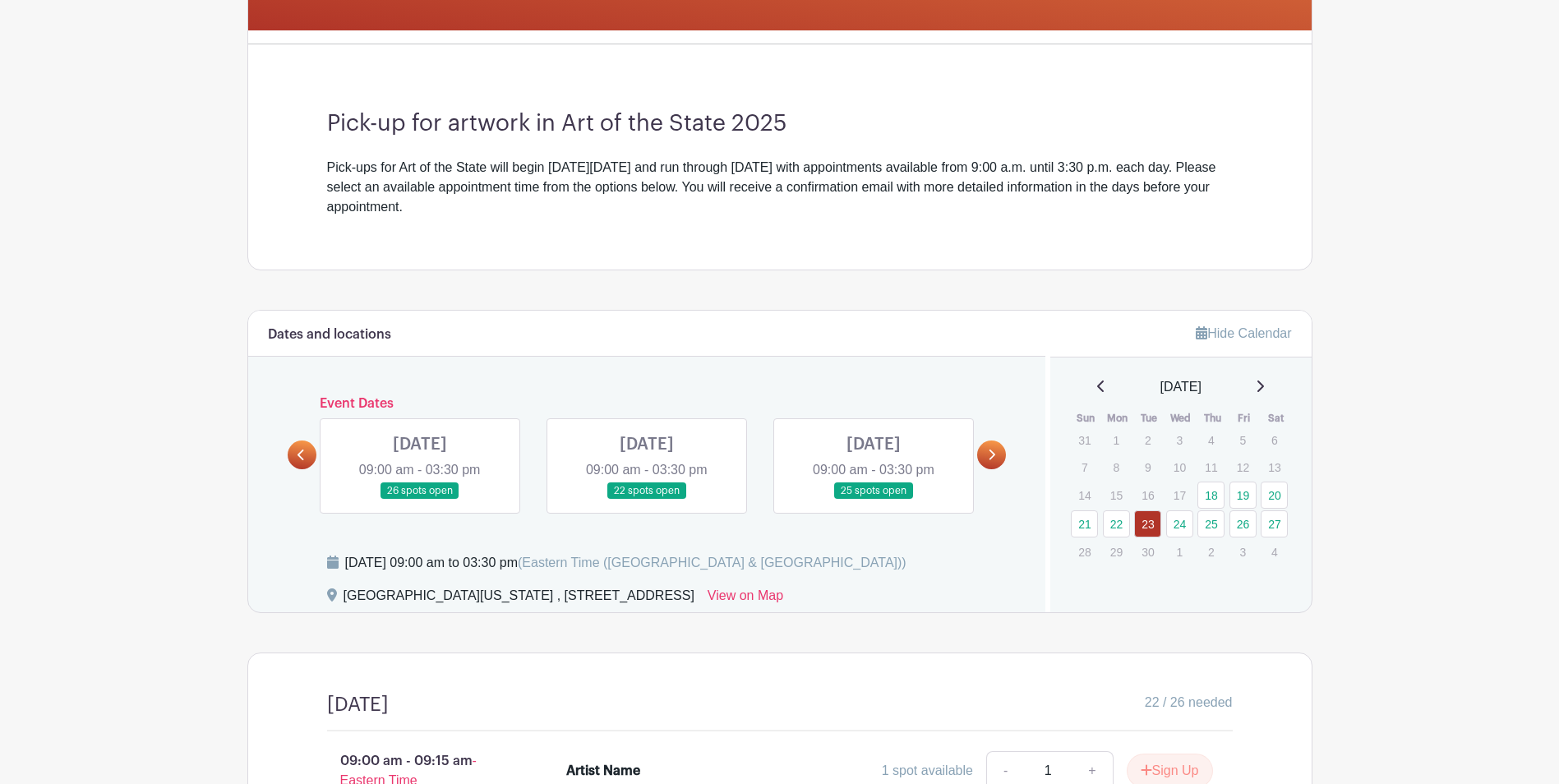
scroll to position [497, 0]
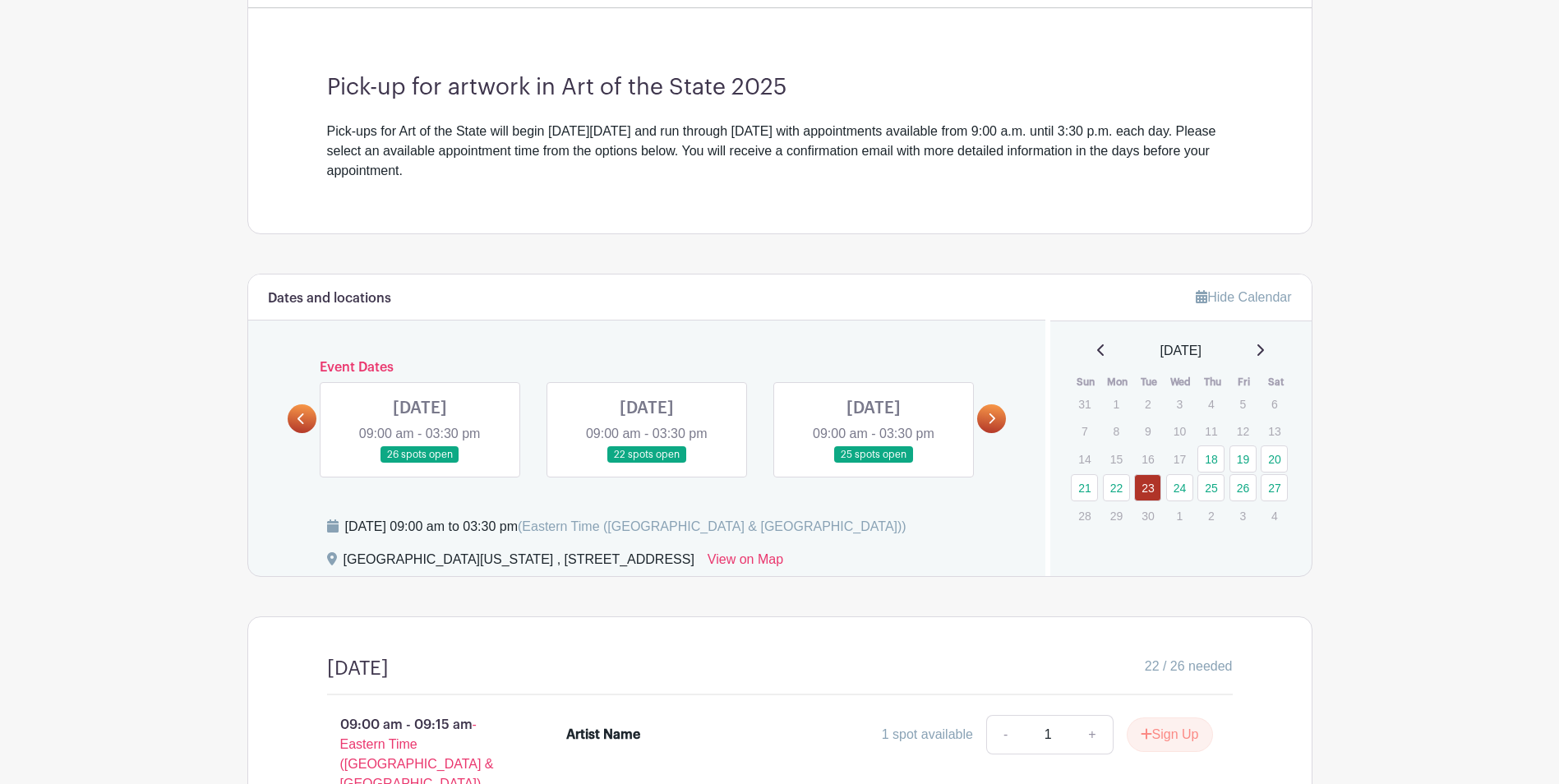
click at [996, 412] on link at bounding box center [992, 419] width 29 height 29
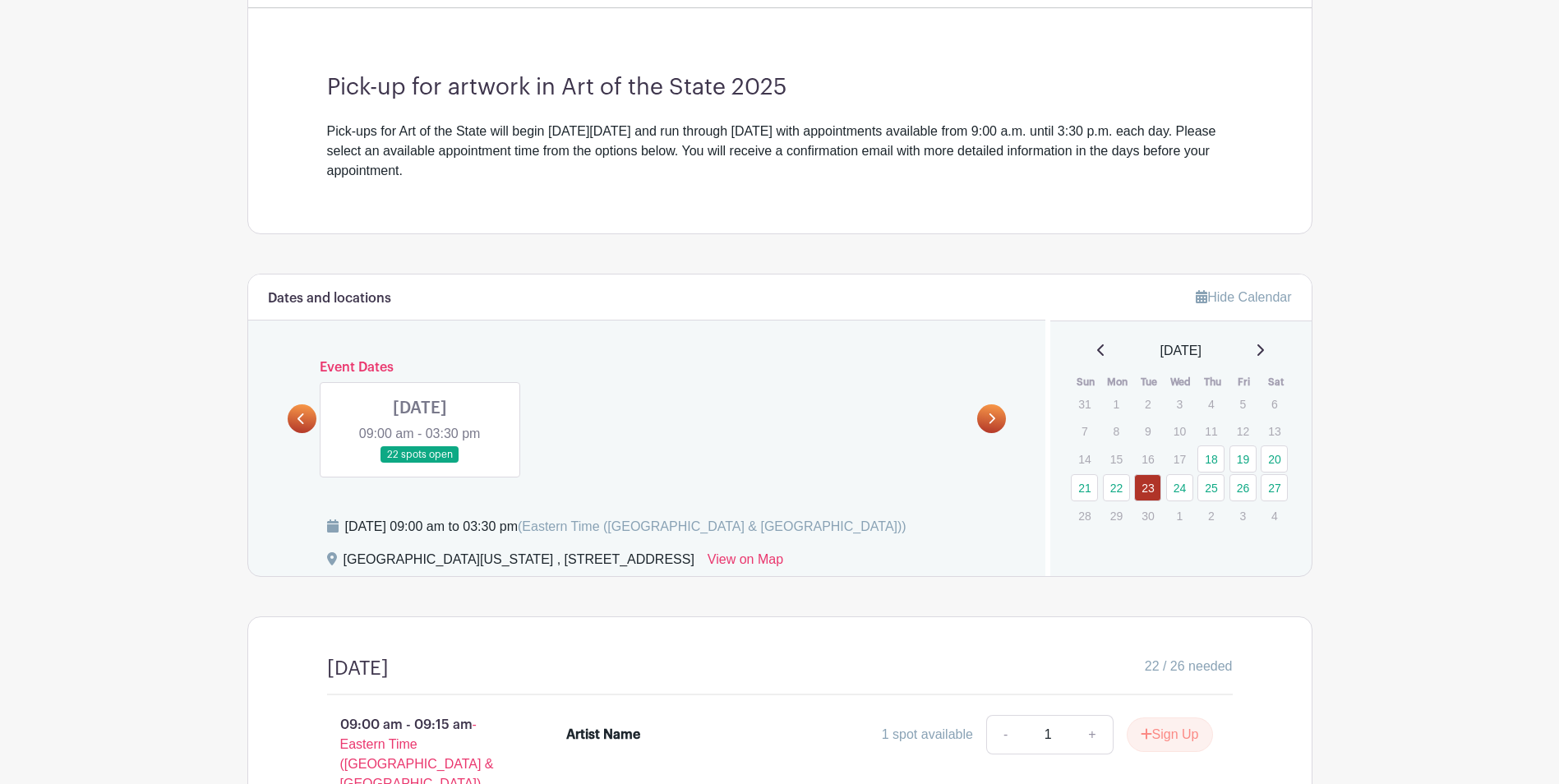
click at [313, 416] on link at bounding box center [302, 419] width 29 height 29
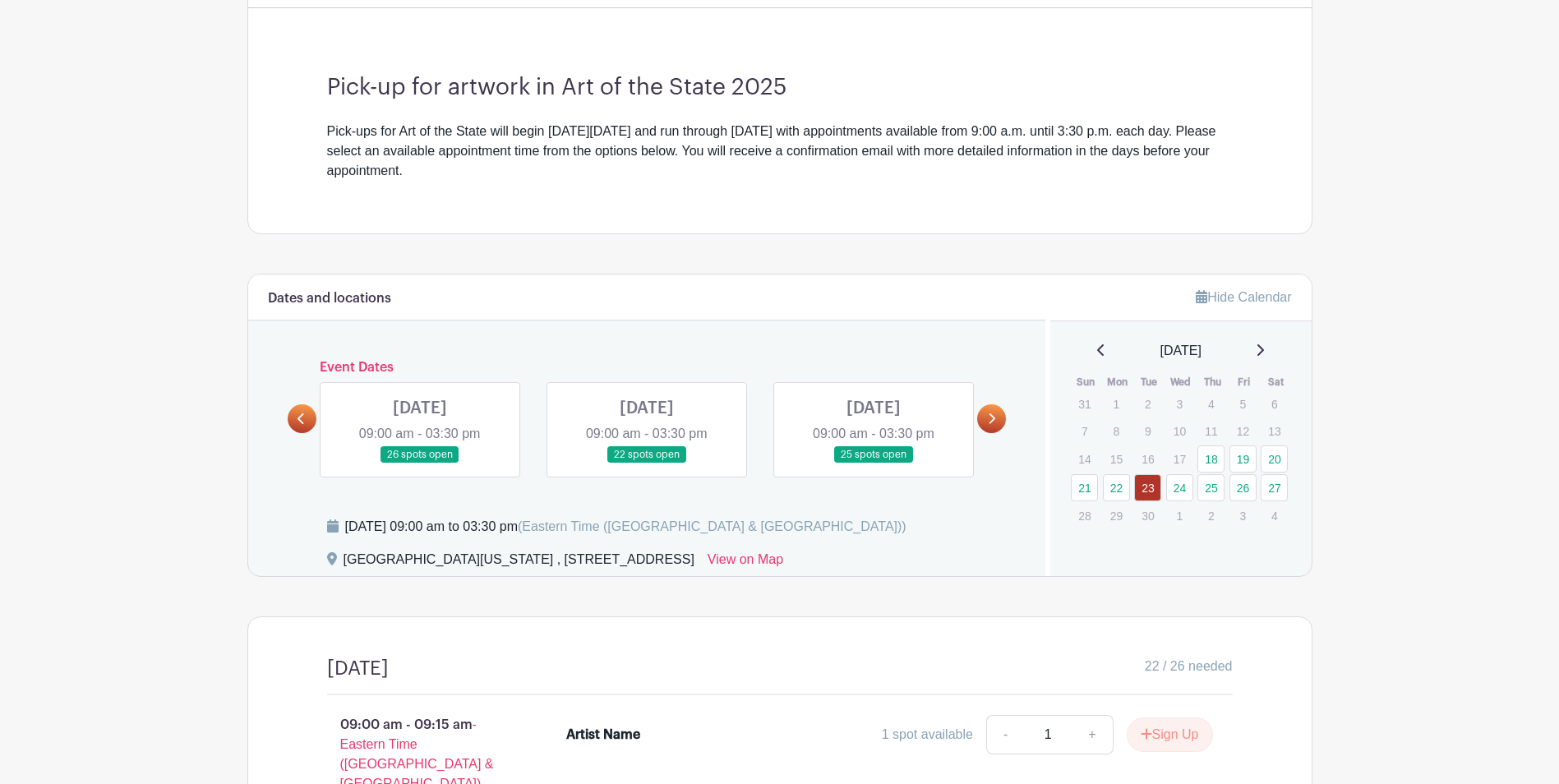
click at [312, 416] on link at bounding box center [302, 419] width 29 height 29
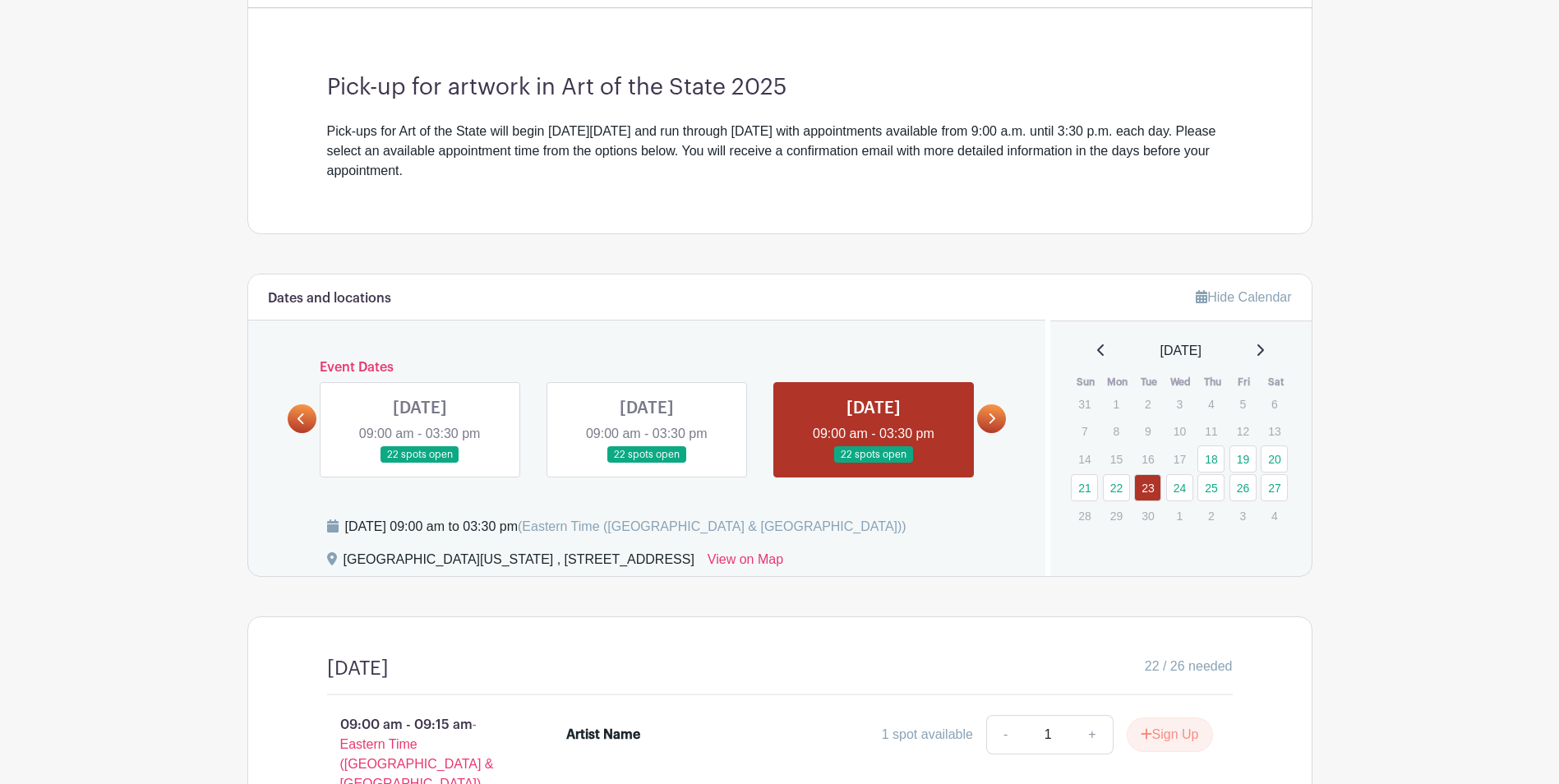
click at [312, 416] on link at bounding box center [302, 419] width 29 height 29
